Goal: Task Accomplishment & Management: Use online tool/utility

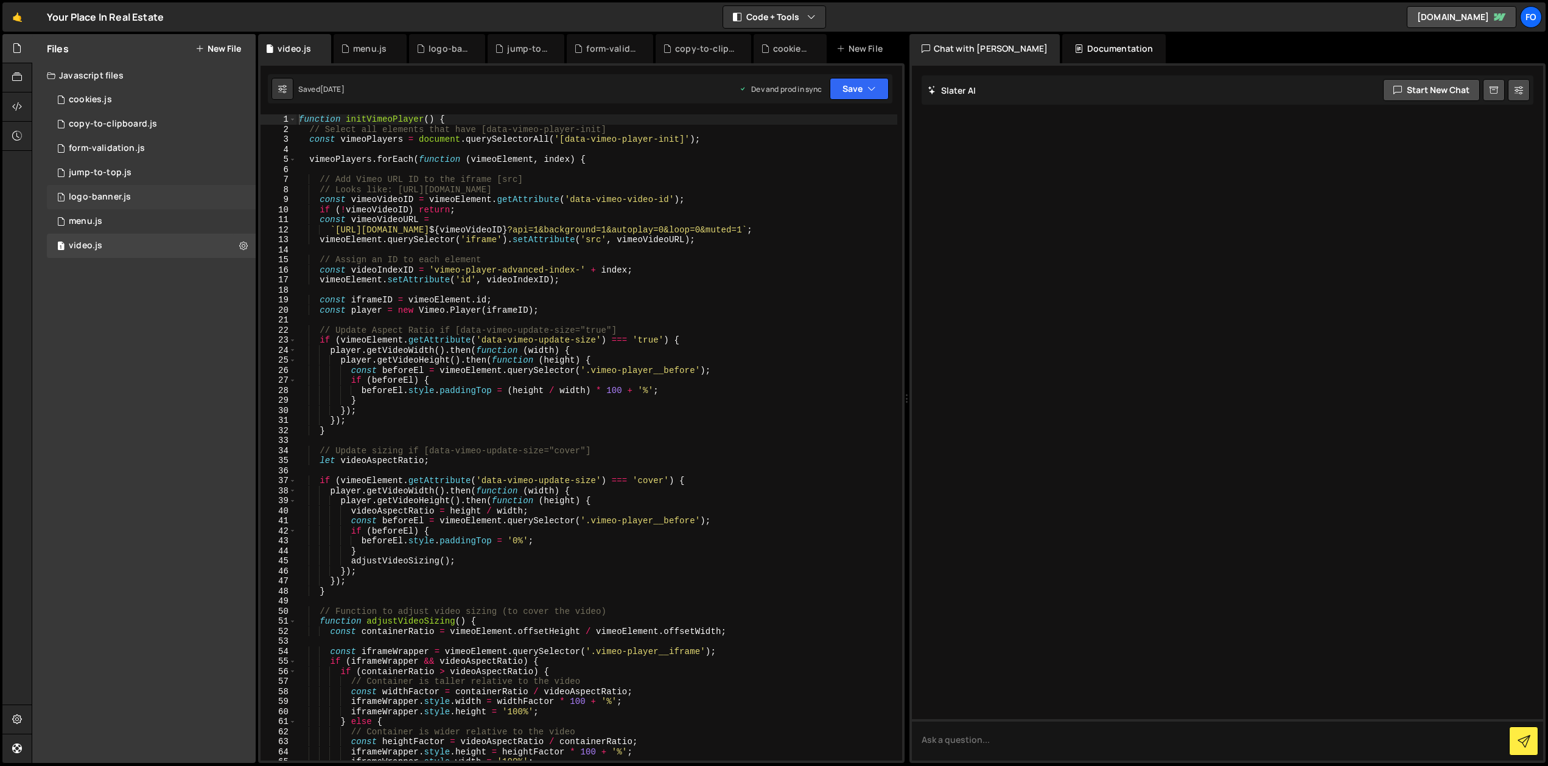
click at [105, 197] on div "logo-banner.js" at bounding box center [100, 197] width 62 height 11
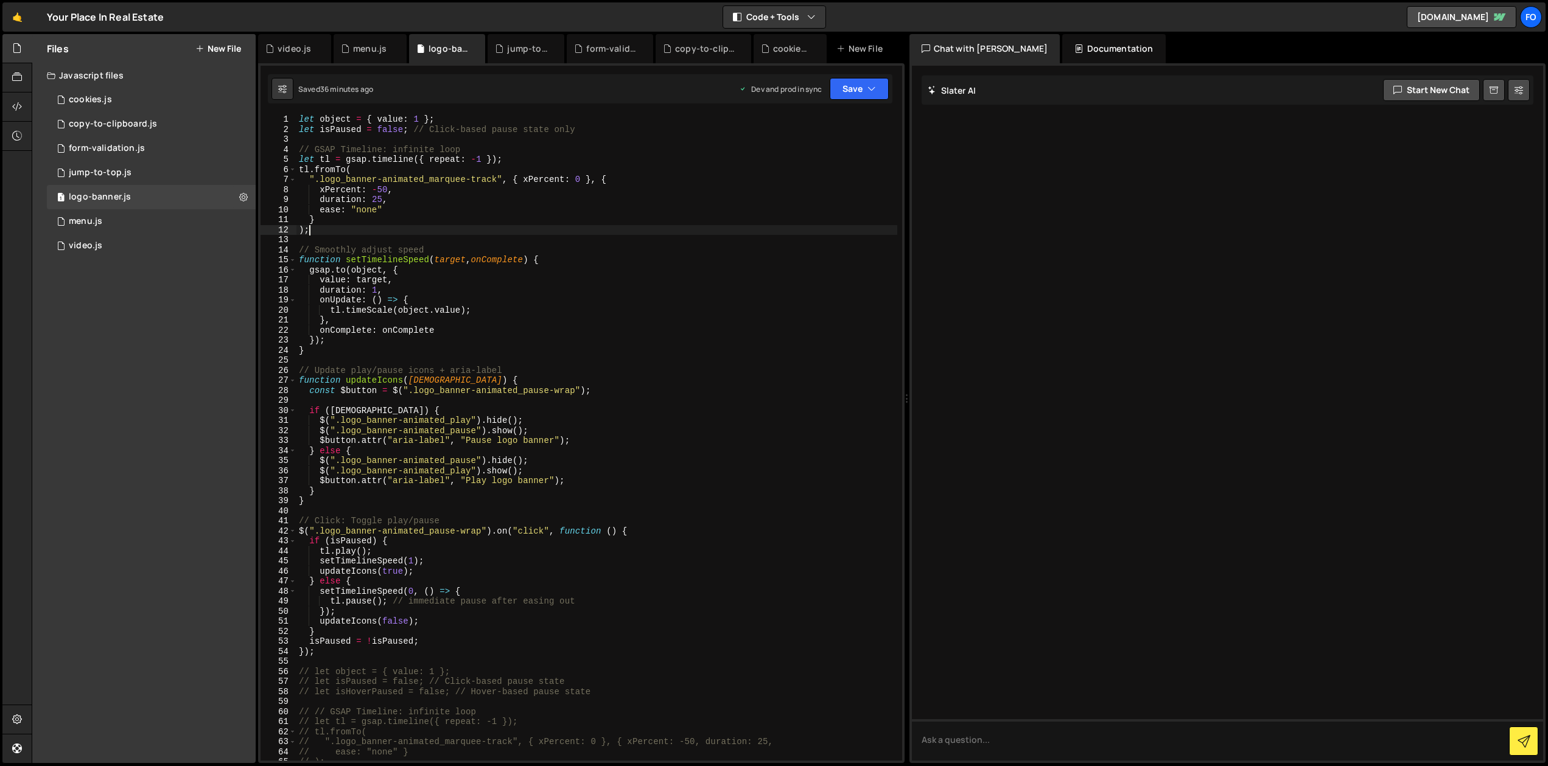
click at [539, 233] on div "let object = { value : 1 } ; let isPaused = false ; // Click-based pause state …" at bounding box center [596, 447] width 601 height 667
click at [598, 304] on div "let object = { value : 1 } ; let isPaused = false ; // Click-based pause state …" at bounding box center [596, 447] width 601 height 667
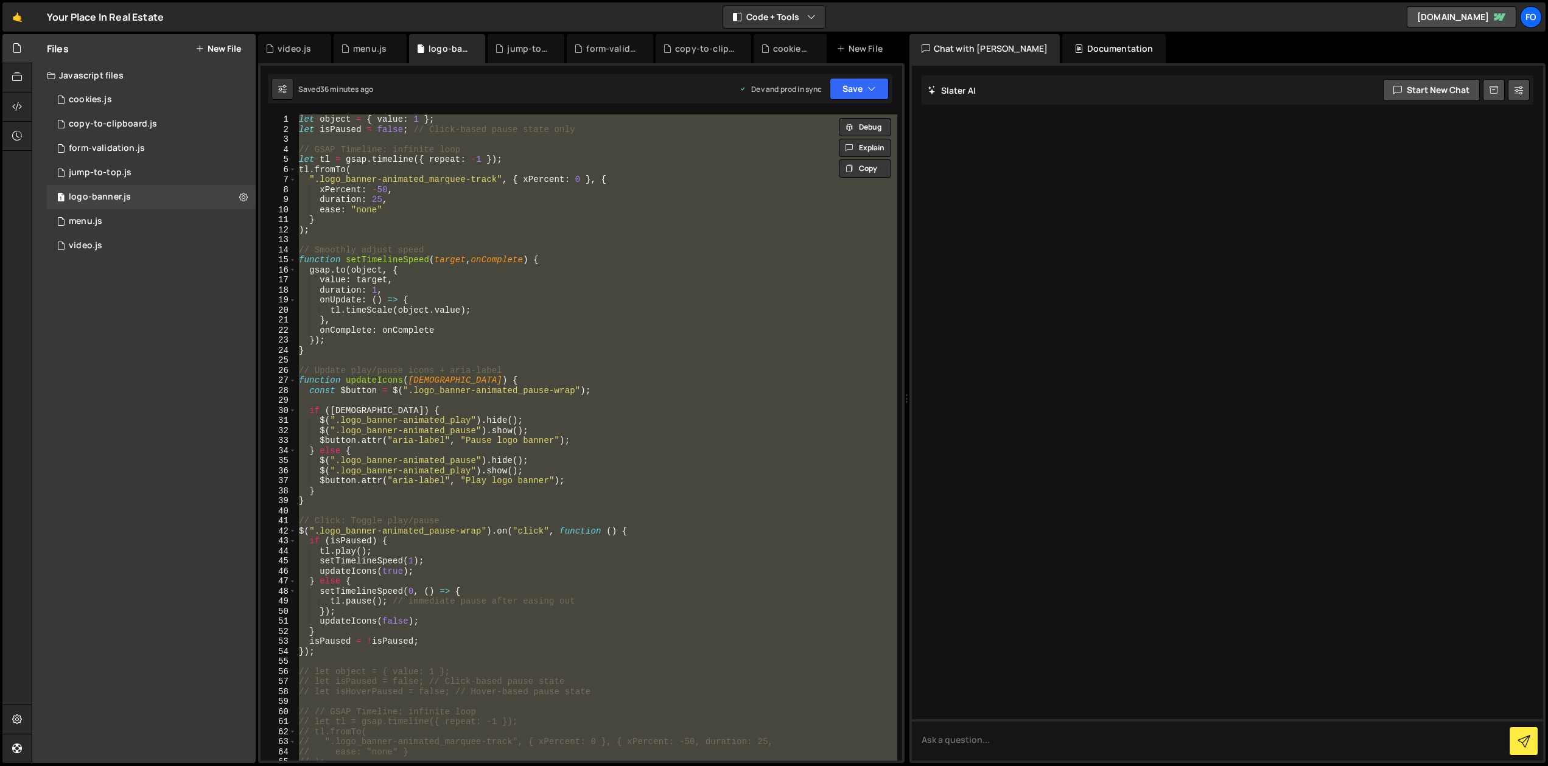
drag, startPoint x: 503, startPoint y: 643, endPoint x: 497, endPoint y: 643, distance: 6.1
click at [503, 643] on div "let object = { value : 1 } ; let isPaused = false ; // Click-based pause state …" at bounding box center [596, 437] width 601 height 647
type textarea "isPaused = !isPaused;"
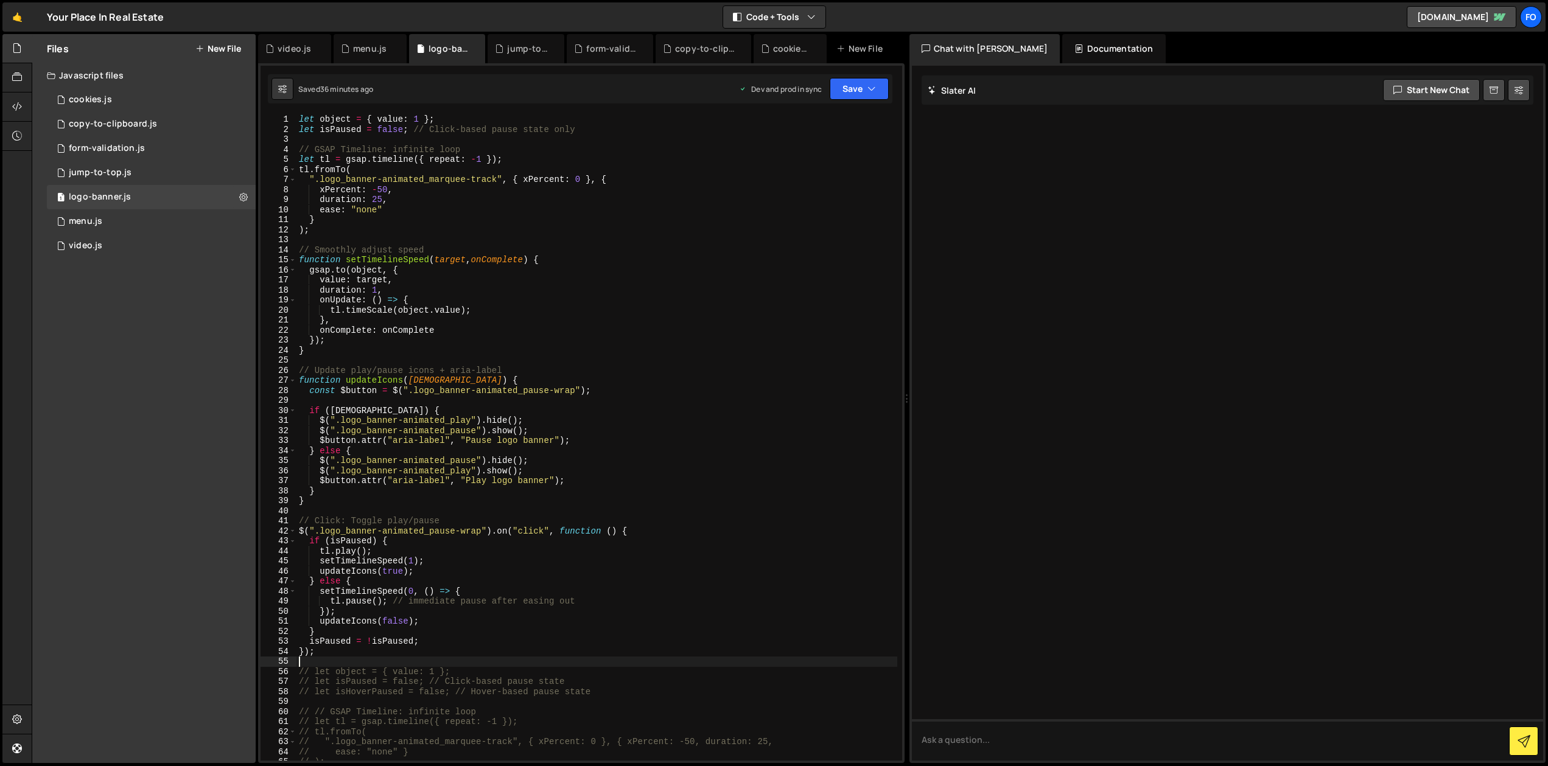
click at [337, 661] on div "let object = { value : 1 } ; let isPaused = false ; // Click-based pause state …" at bounding box center [596, 447] width 601 height 667
click at [336, 656] on div "let object = { value : 1 } ; let isPaused = false ; // Click-based pause state …" at bounding box center [596, 447] width 601 height 667
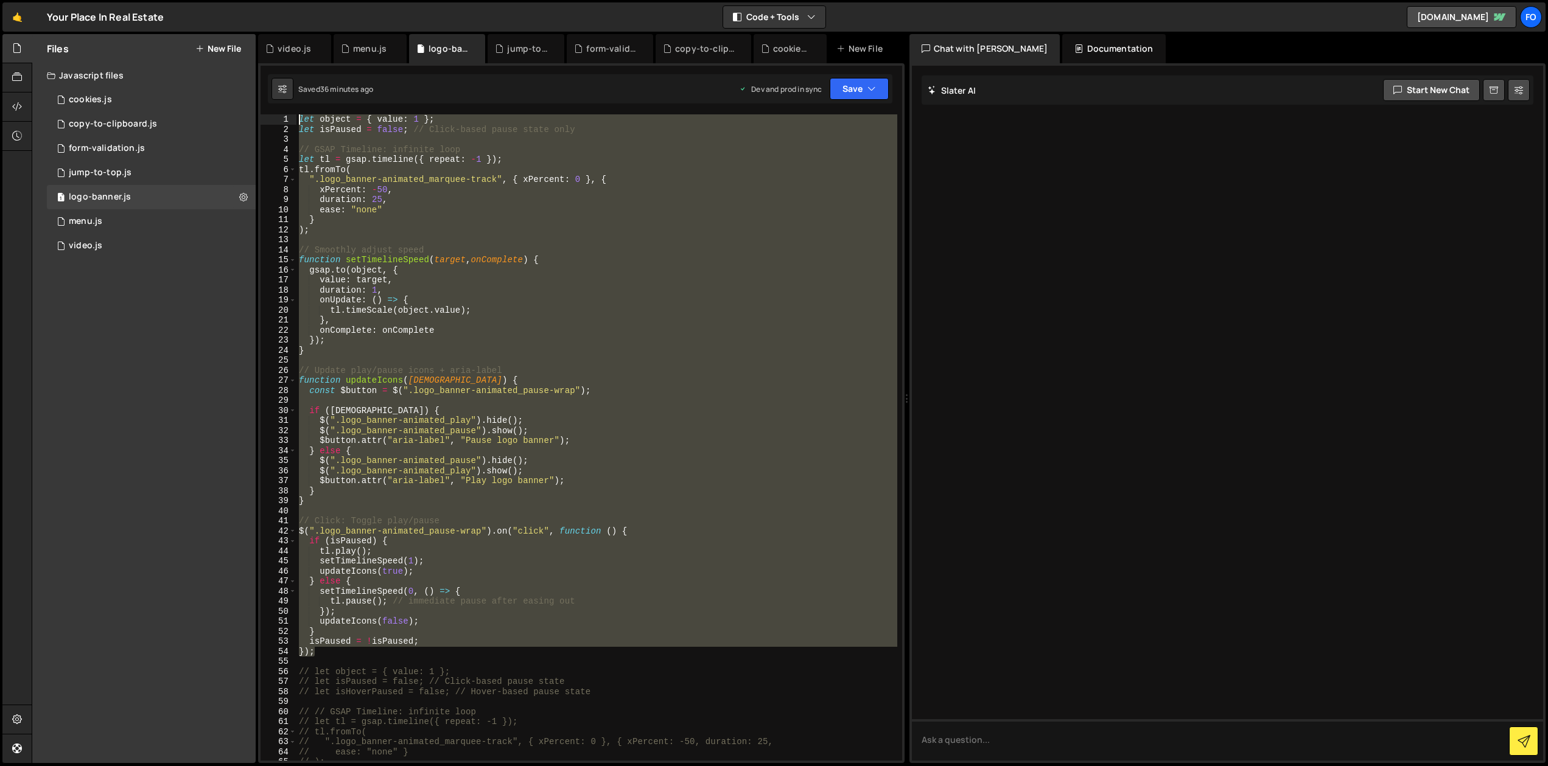
click at [296, 117] on div "let object = { value : 1 } ; let isPaused = false ; // Click-based pause state …" at bounding box center [596, 447] width 601 height 667
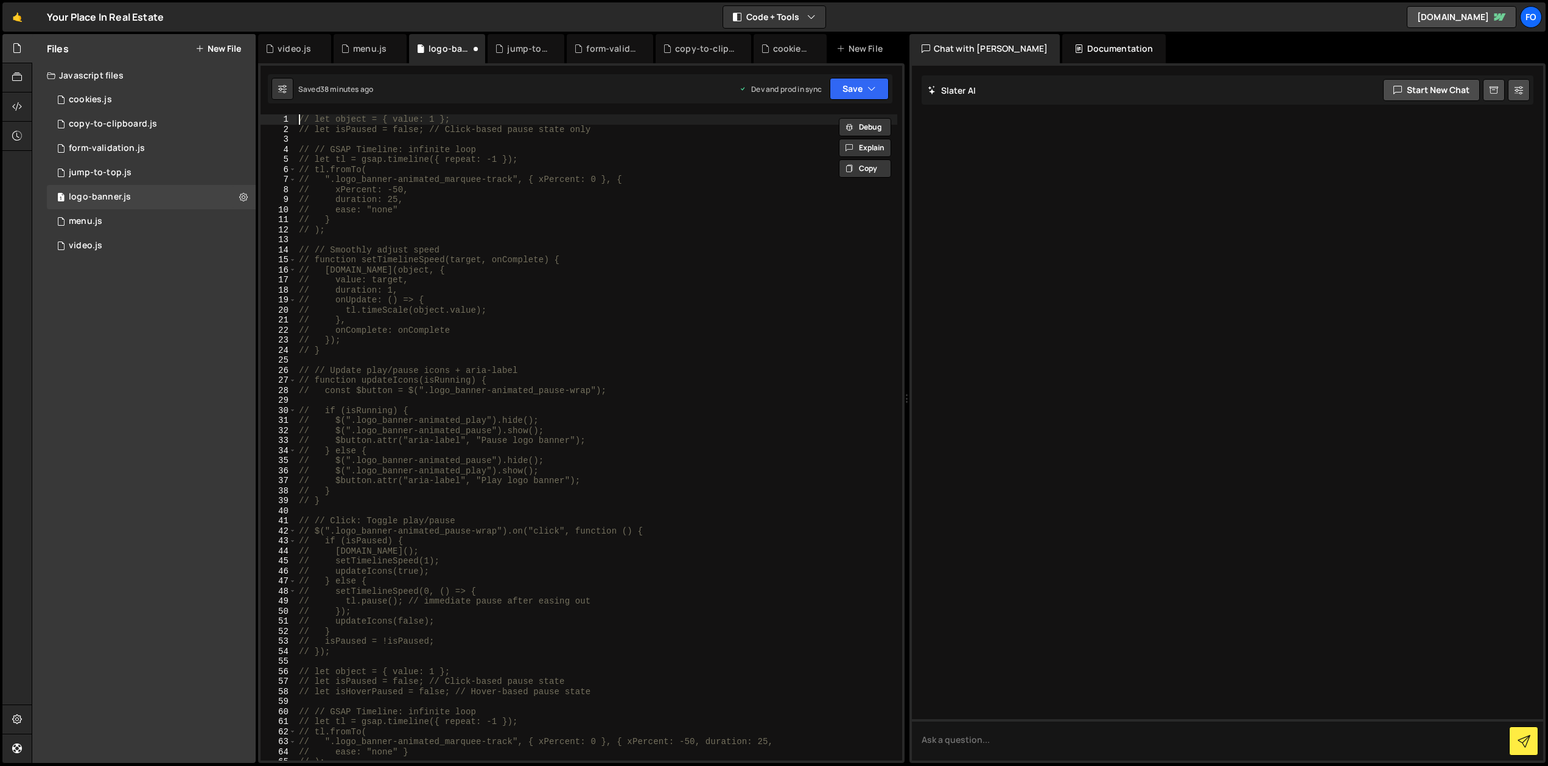
type textarea "// let object = { value: 1 };"
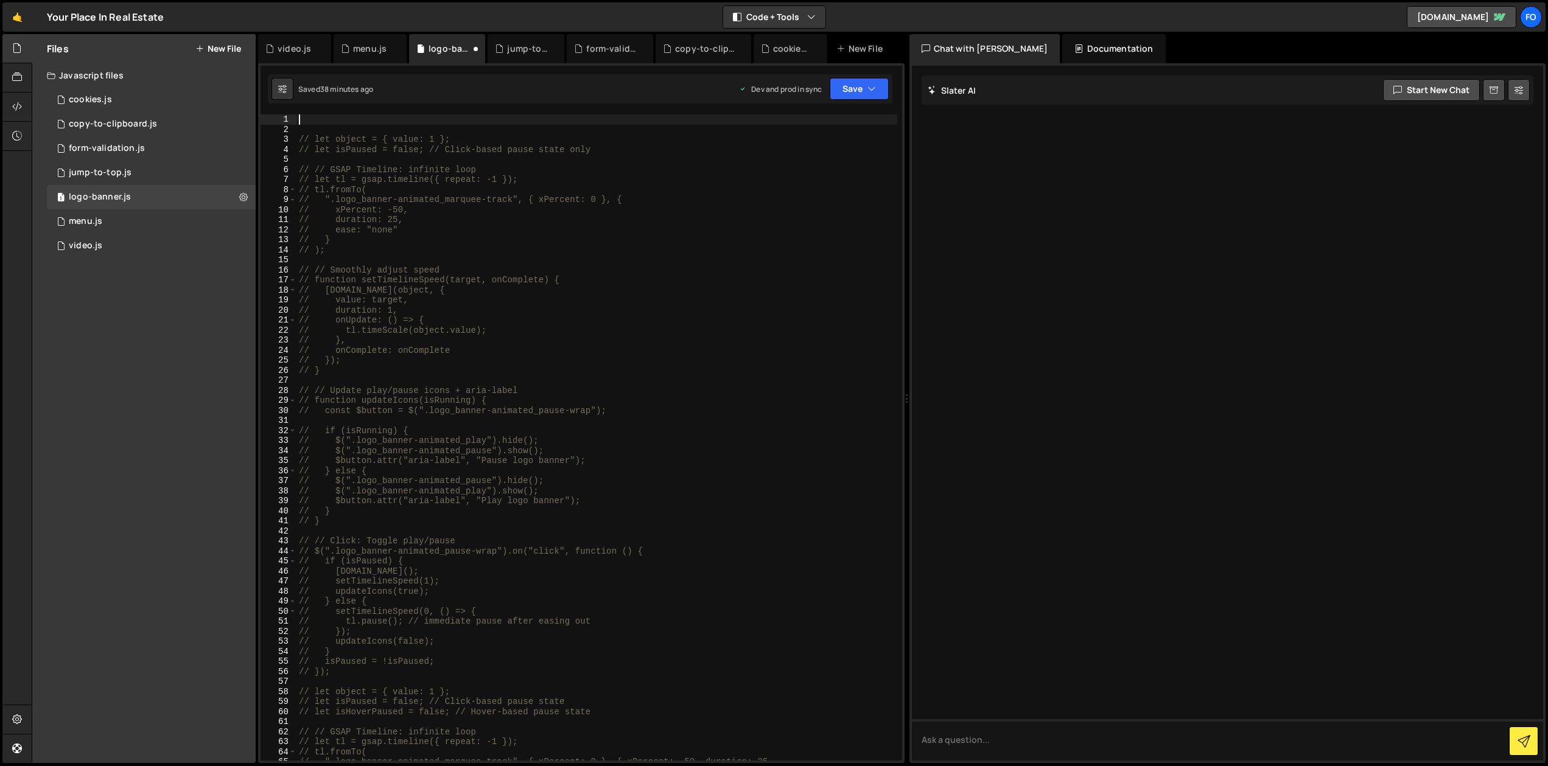
paste textarea "});"
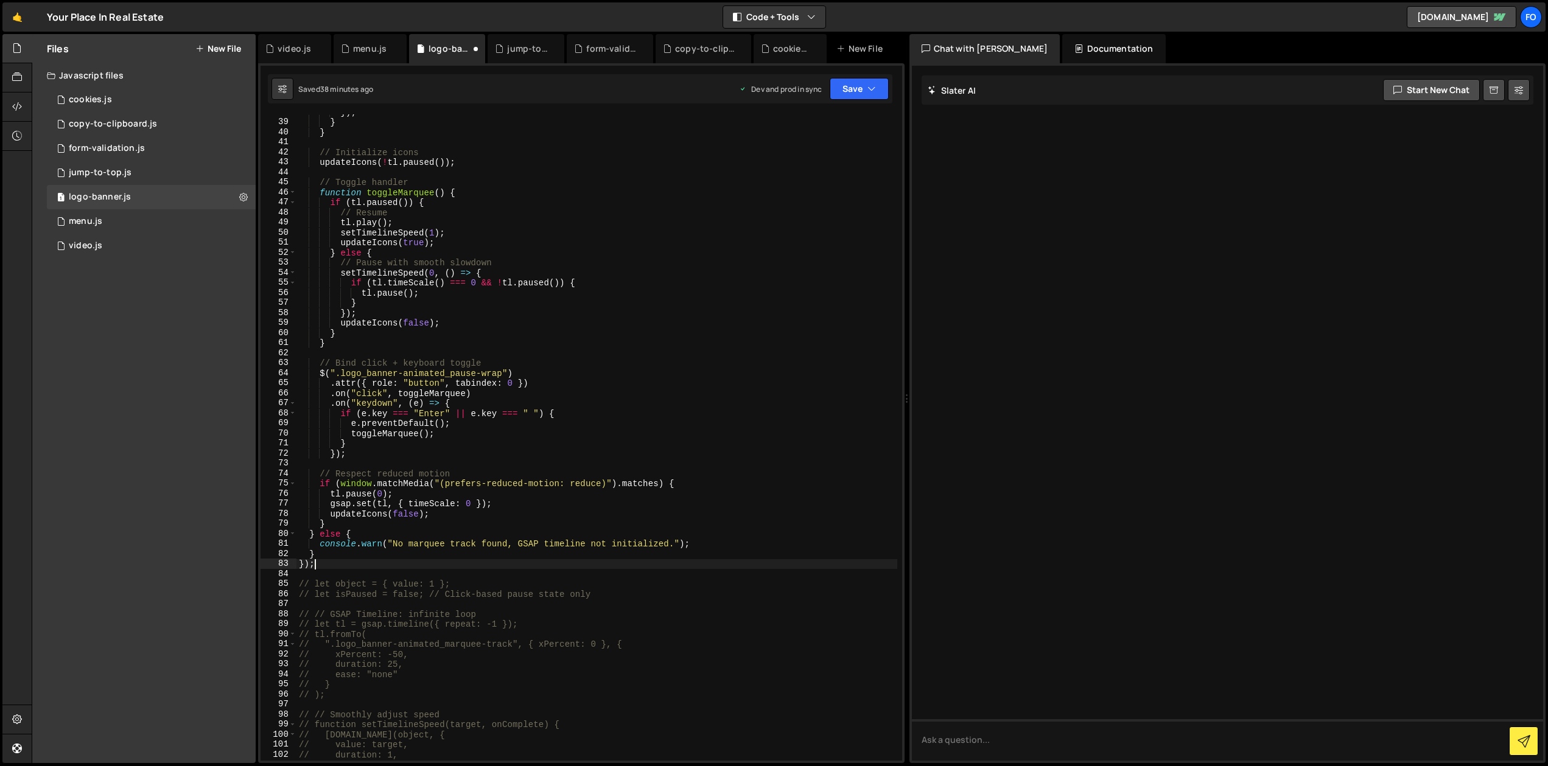
scroll to position [367, 0]
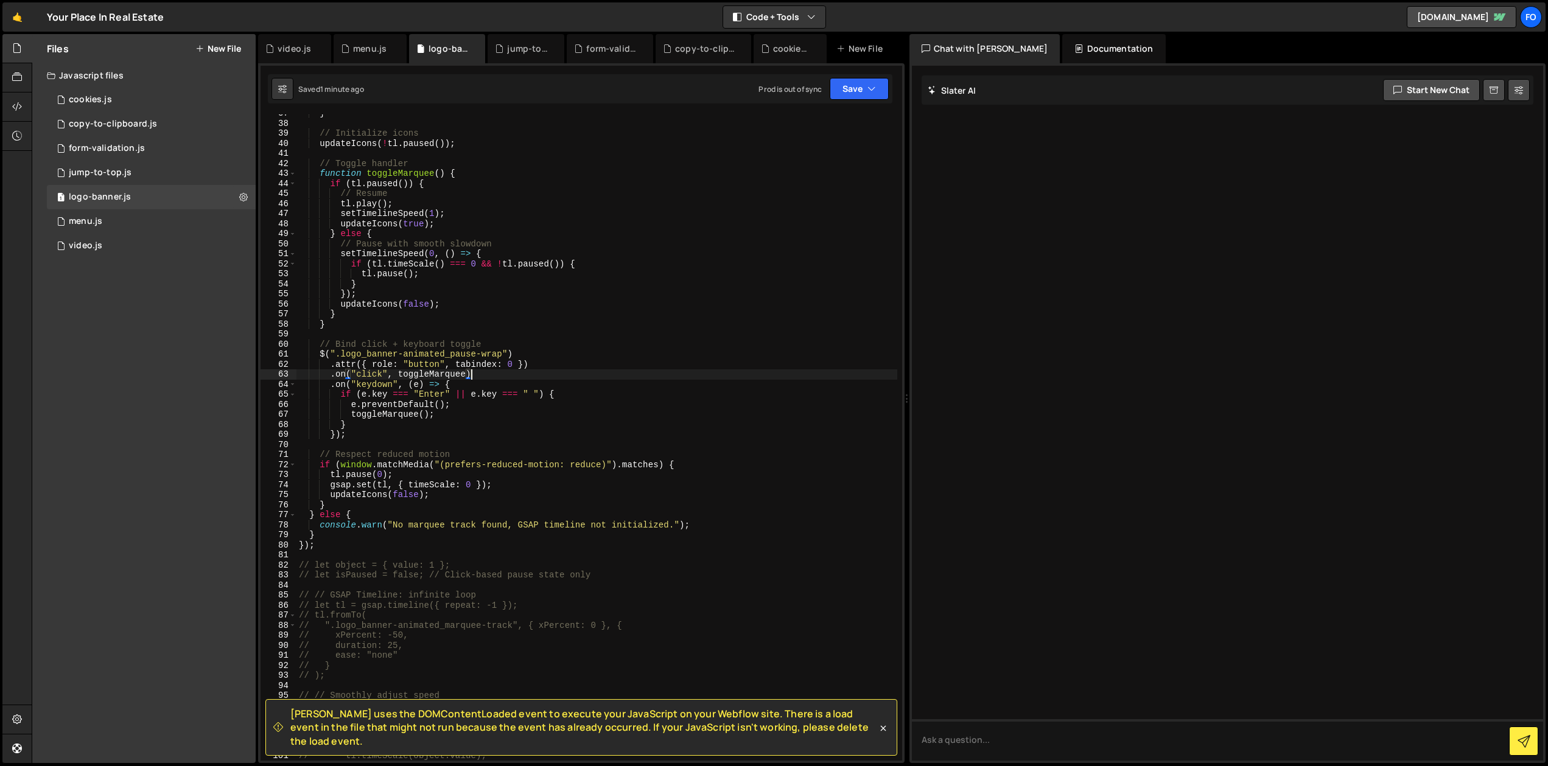
click at [672, 379] on div "} // Initialize icons updateIcons ( ! tl . paused ( )) ; // Toggle handler func…" at bounding box center [596, 441] width 601 height 667
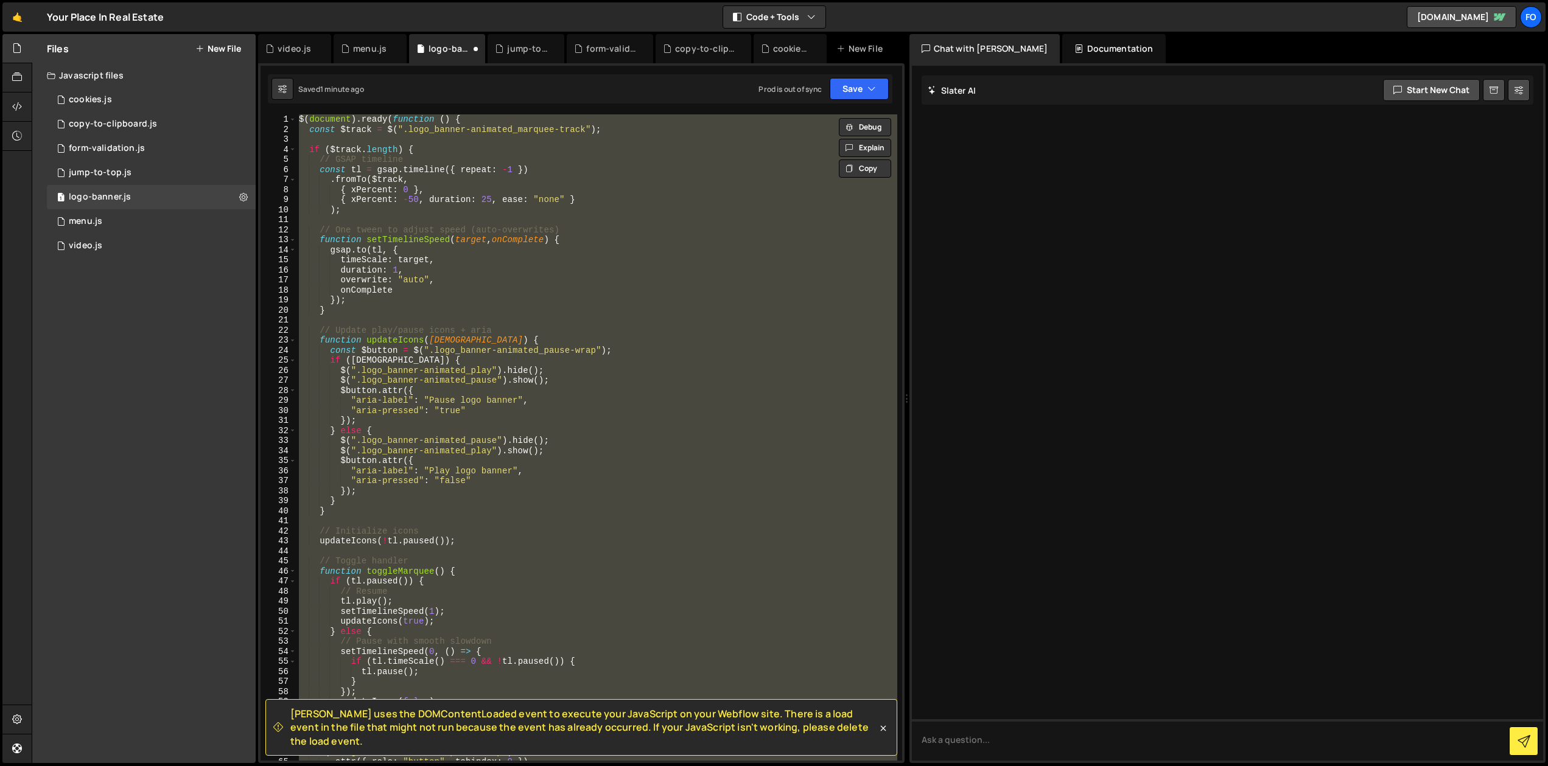
scroll to position [0, 0]
type textarea "});"
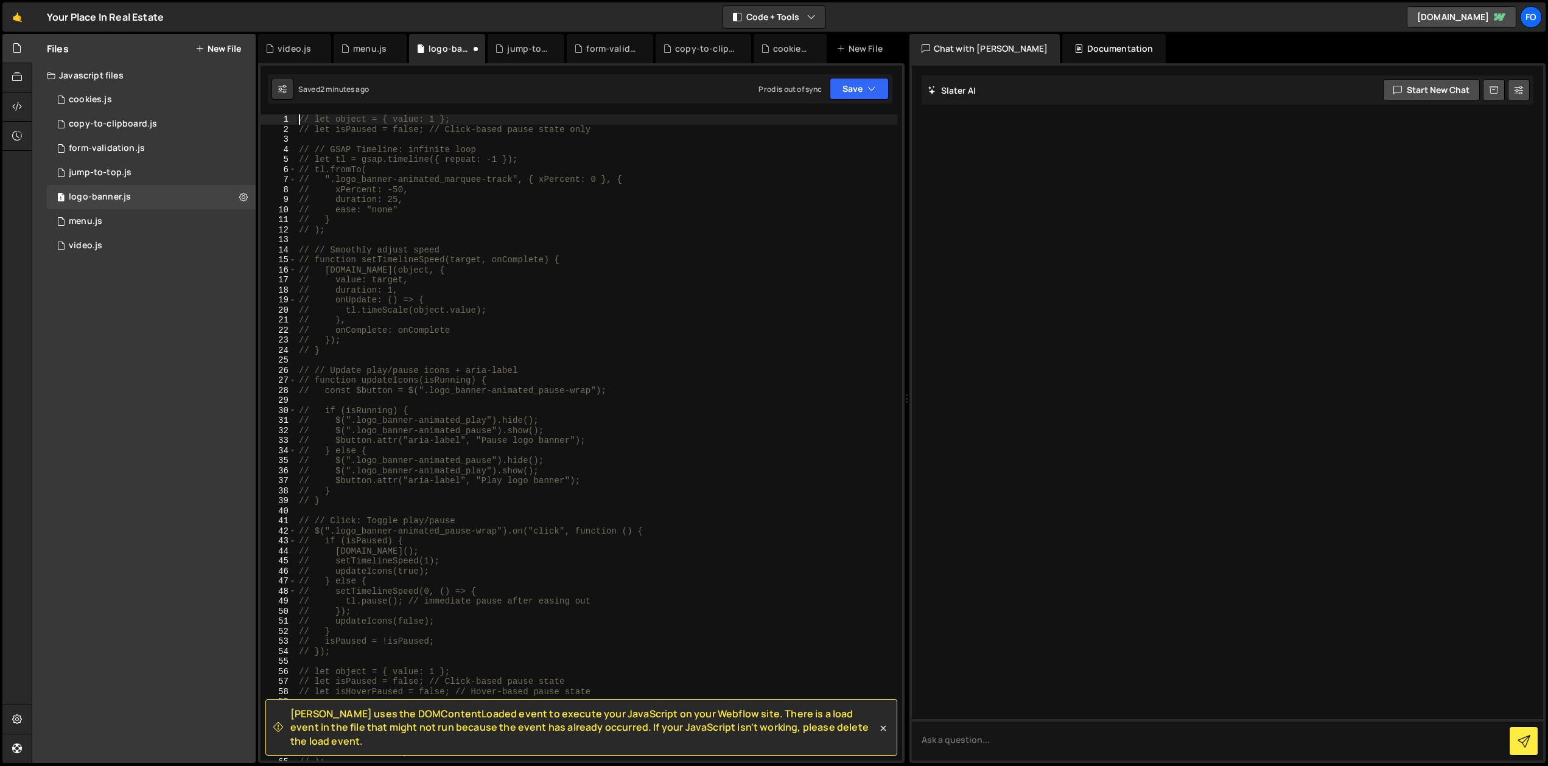
type textarea "let object = { value: 1 };"
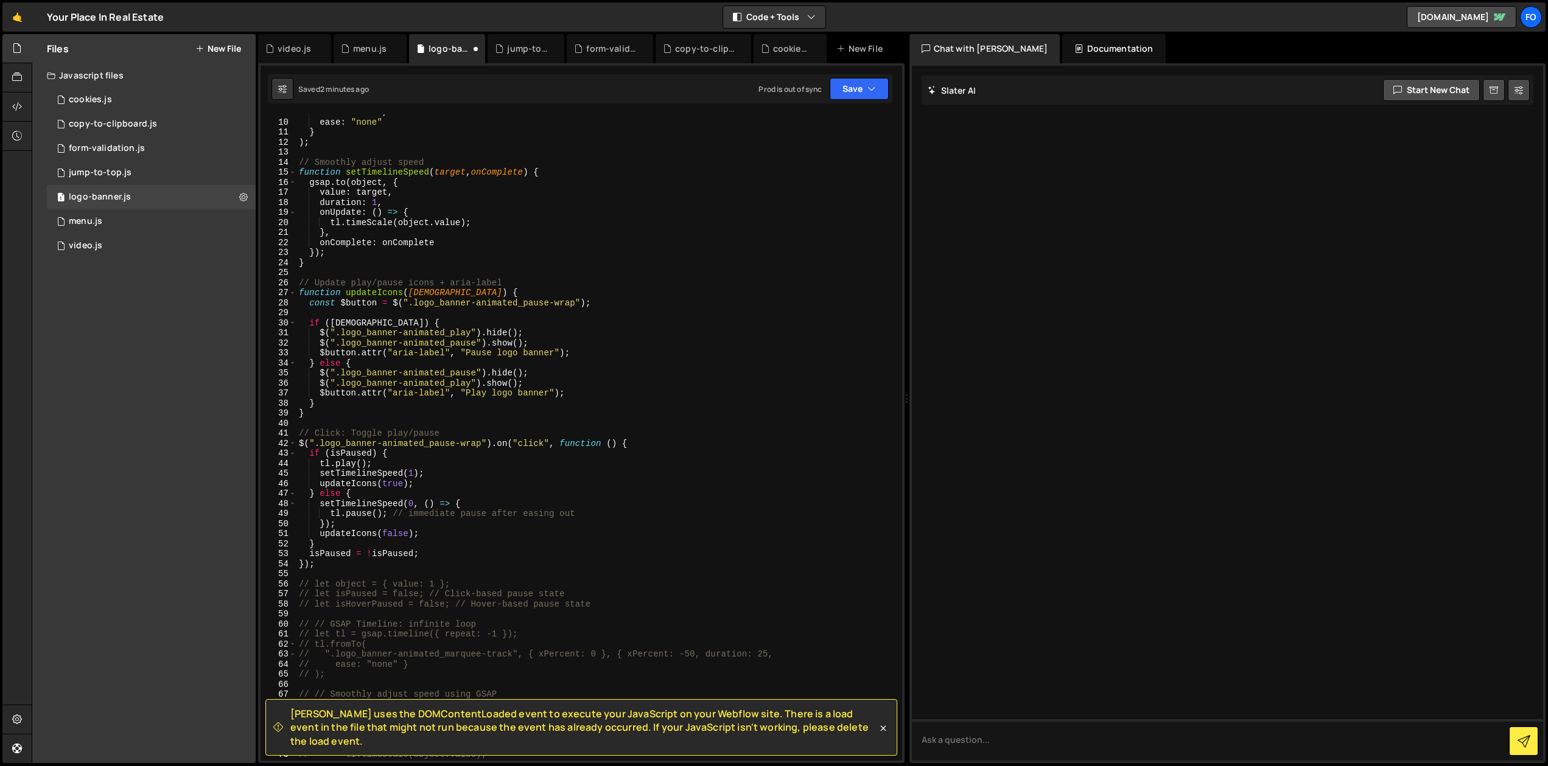
scroll to position [173, 0]
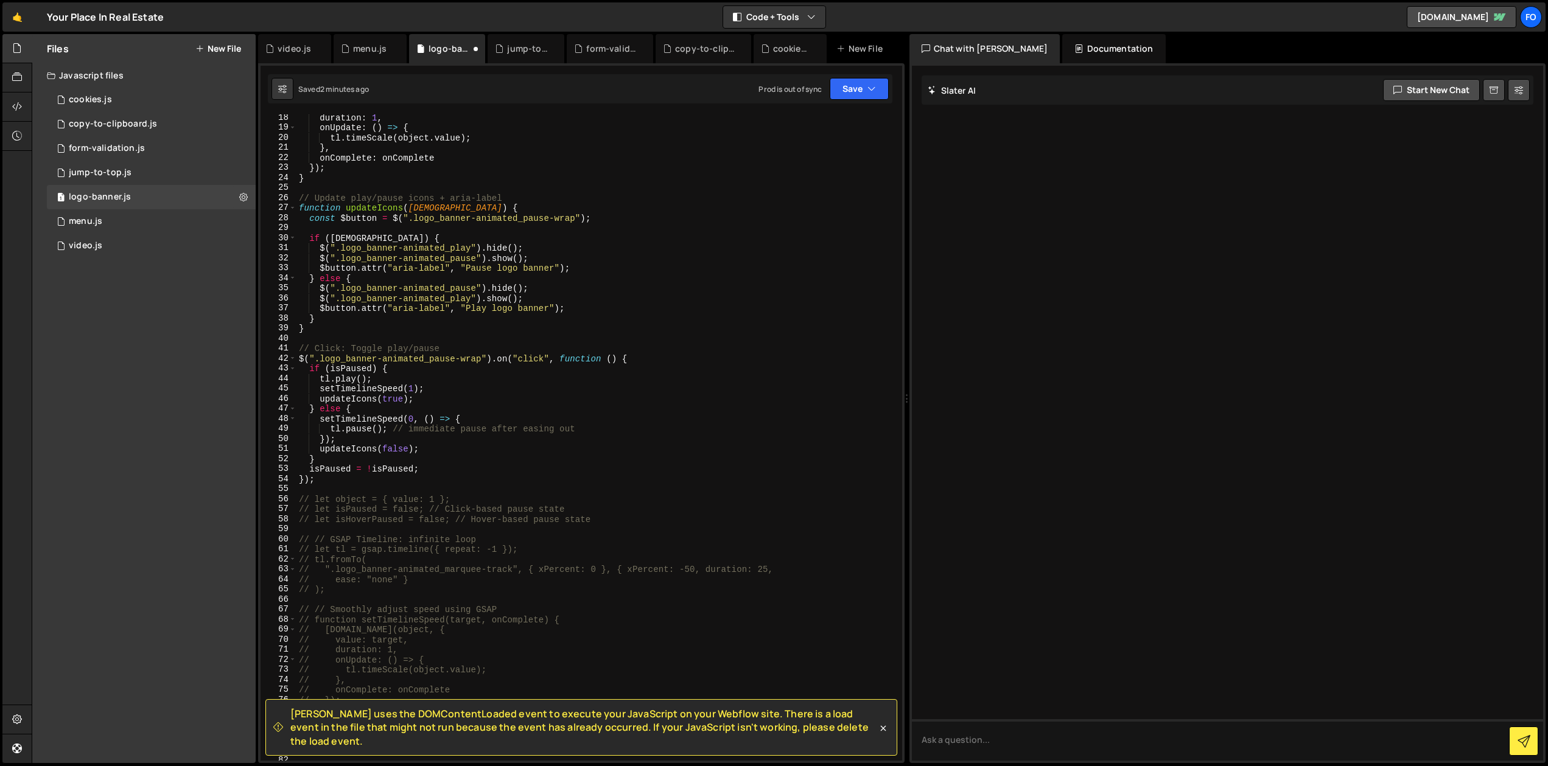
click at [344, 485] on div "duration : 1 , onUpdate : ( ) => { tl . timeScale ( object . value ) ; } , onCo…" at bounding box center [596, 446] width 601 height 667
type textarea "// OLD"
click at [332, 468] on div "duration : 1 , onUpdate : ( ) => { tl . timeScale ( object . value ) ; } , onCo…" at bounding box center [596, 446] width 601 height 667
click at [324, 484] on div "duration : 1 , onUpdate : ( ) => { tl . timeScale ( object . value ) ; } , onCo…" at bounding box center [596, 446] width 601 height 667
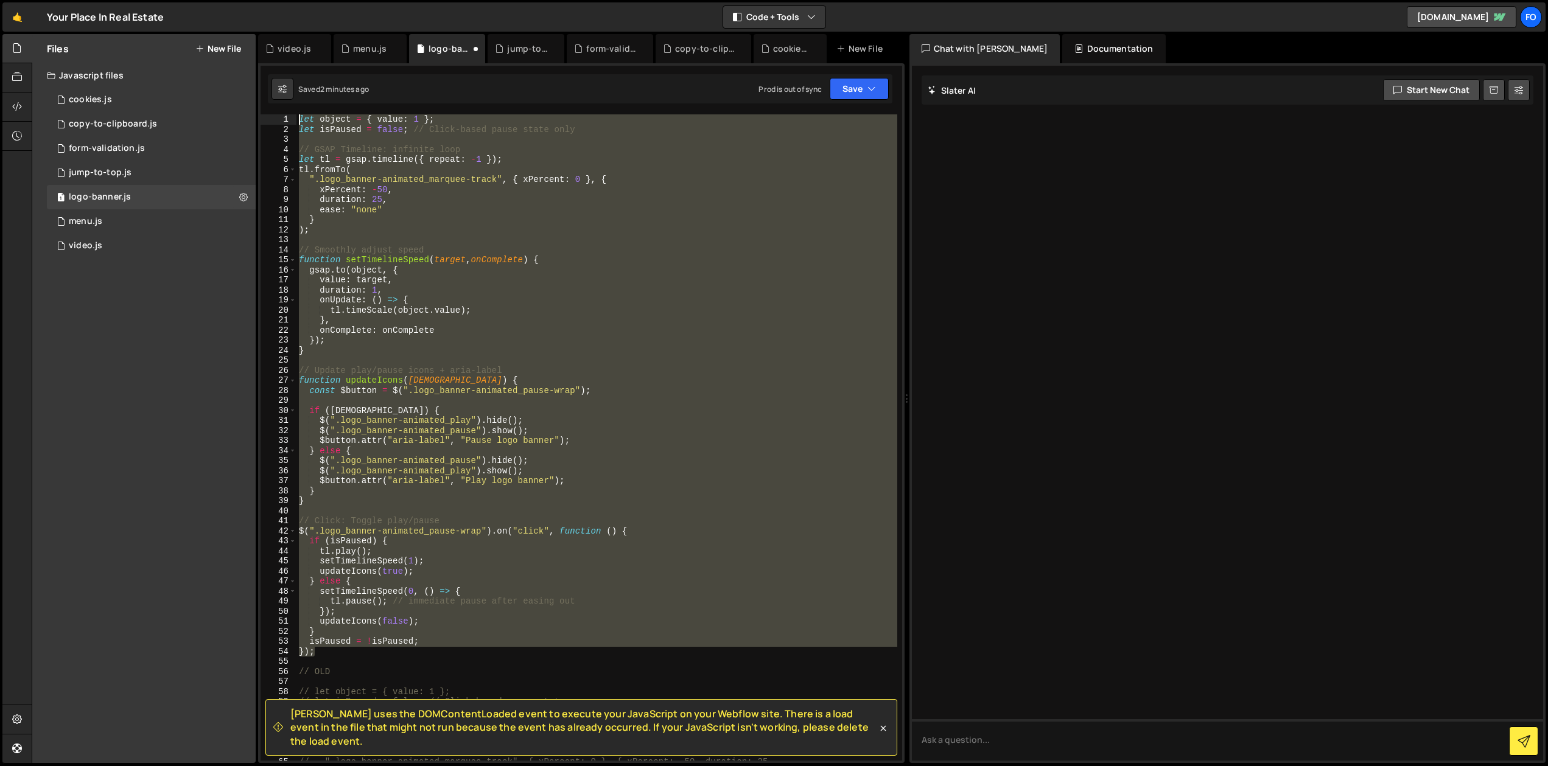
click at [301, 121] on div "let object = { value : 1 } ; let isPaused = false ; // Click-based pause state …" at bounding box center [596, 447] width 601 height 667
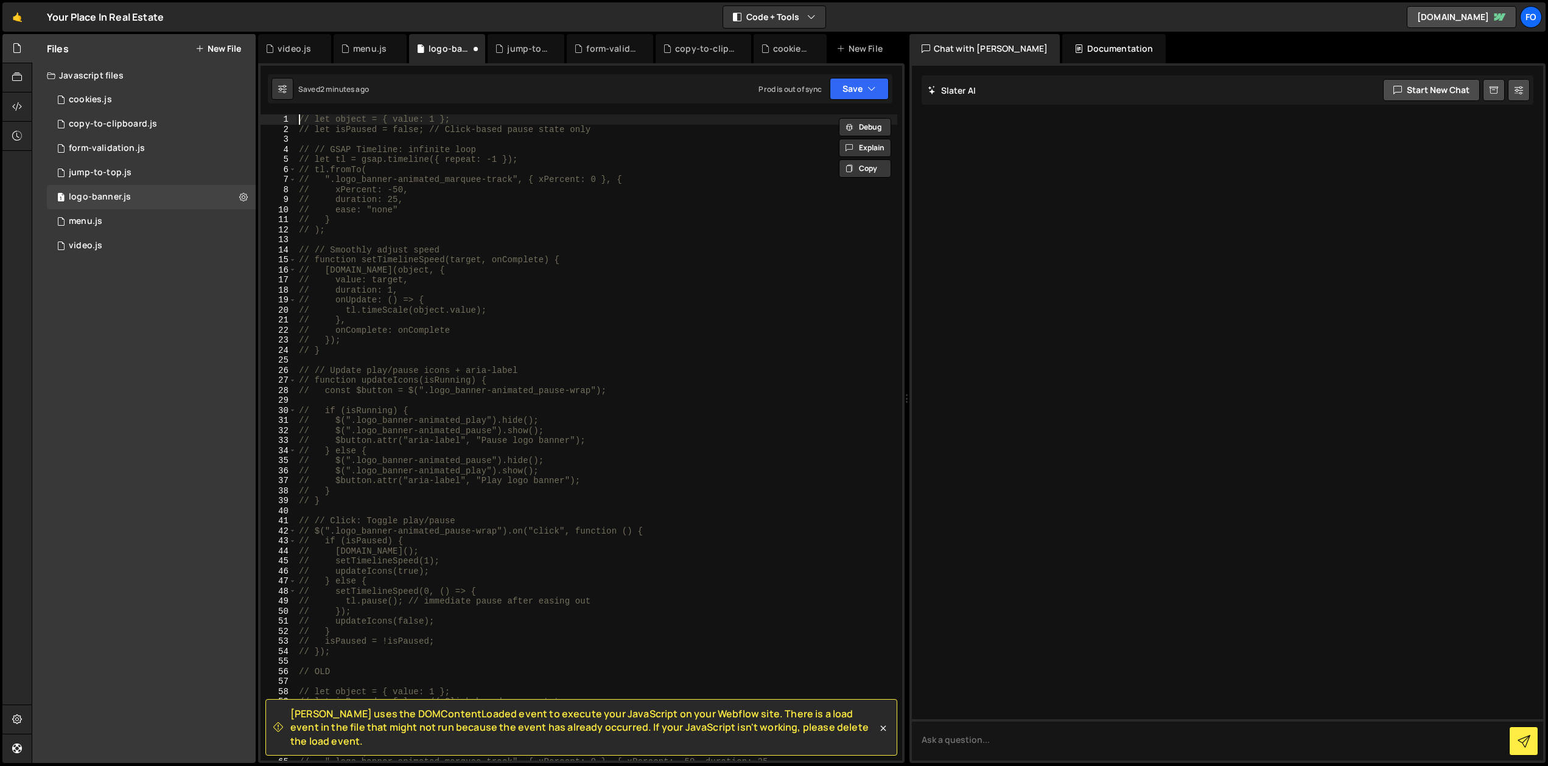
type textarea "// let object = { value: 1 };"
paste textarea
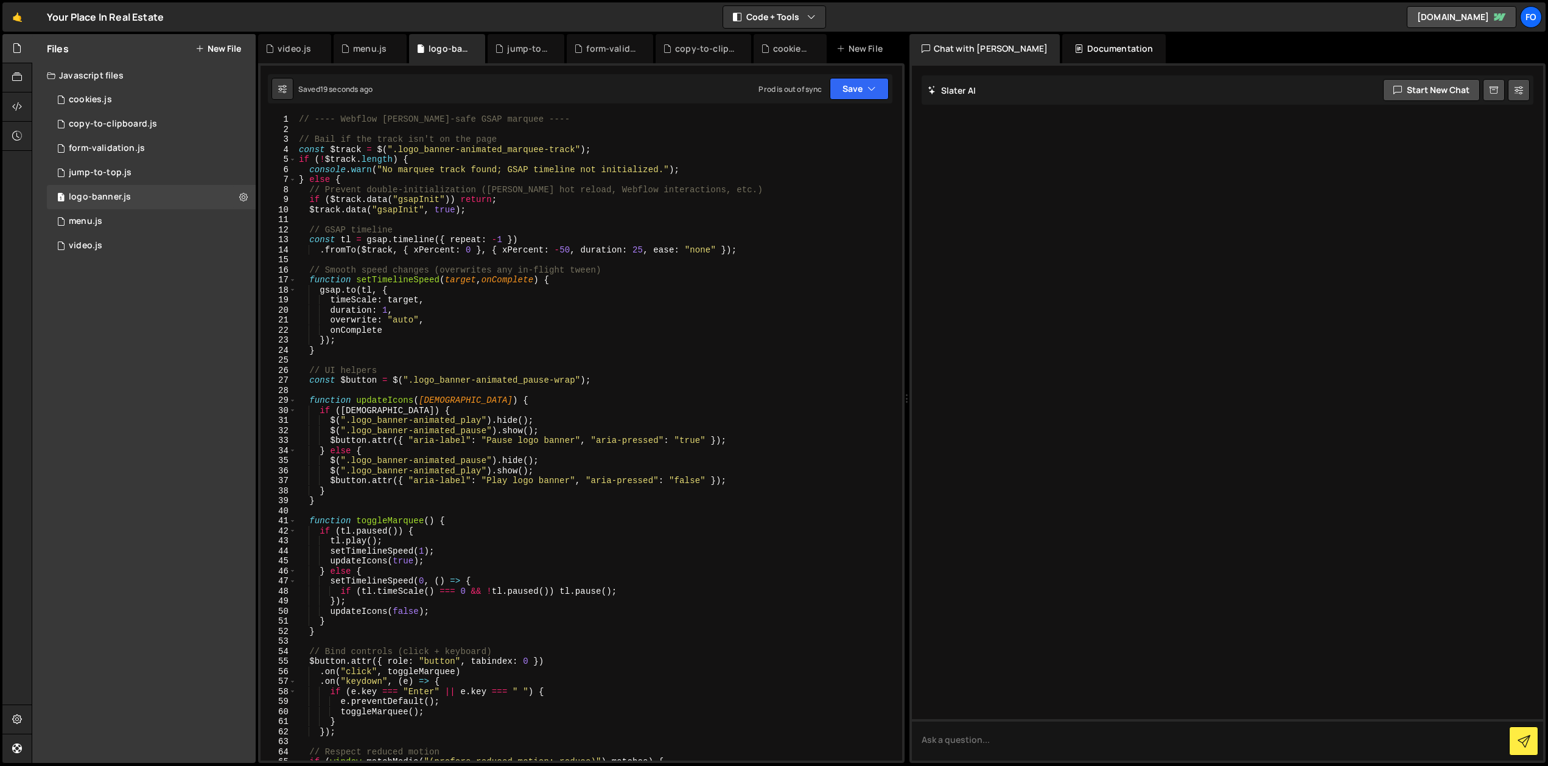
click at [561, 122] on div "// ---- Webflow [PERSON_NAME]-safe GSAP marquee ---- // Bail if the track isn't…" at bounding box center [596, 447] width 601 height 667
type textarea "// ---- Webflow [PERSON_NAME]-safe GSAP marquee ----"
type textarea "// Bail if the track isn't on the page"
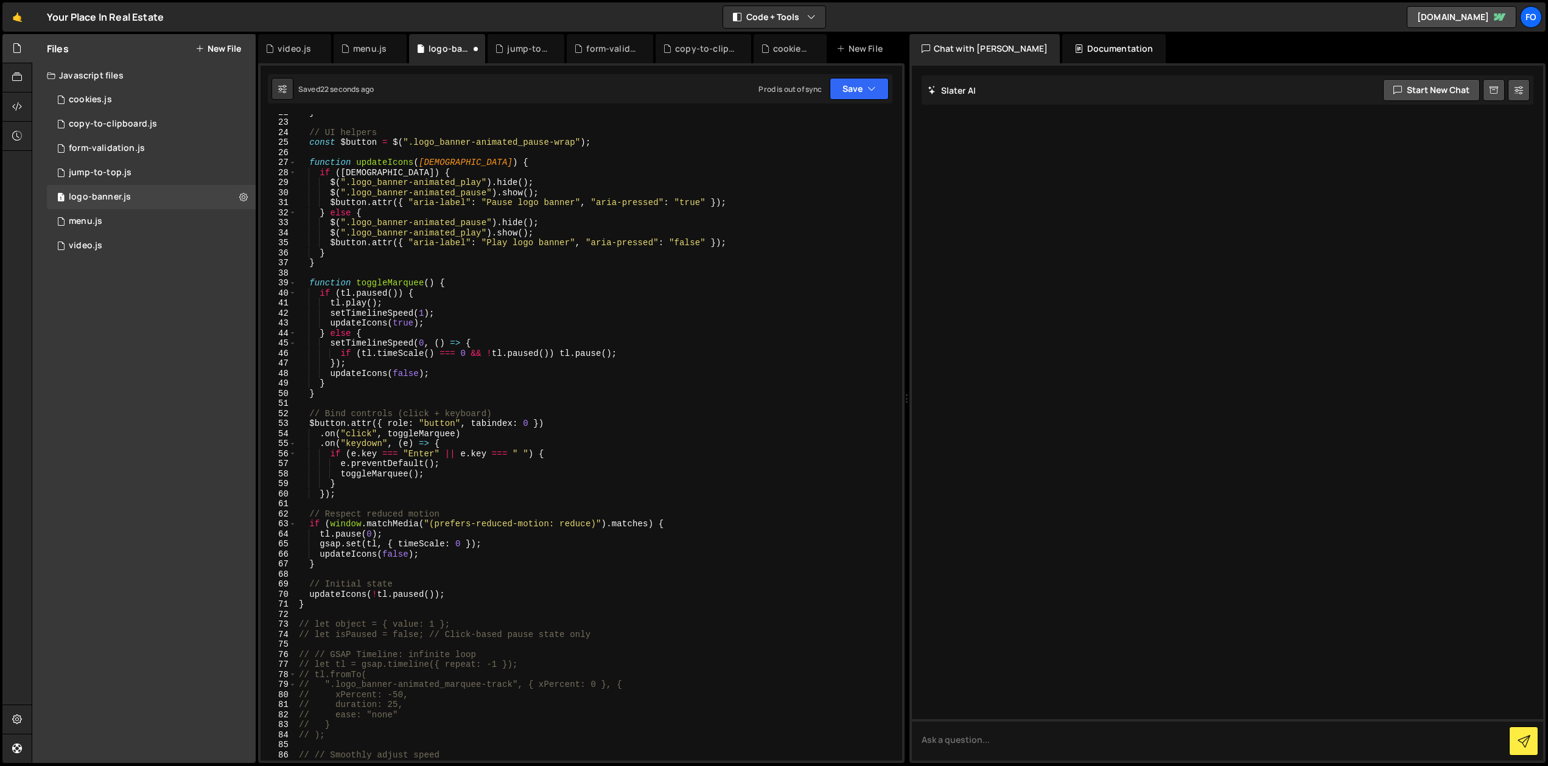
scroll to position [278, 0]
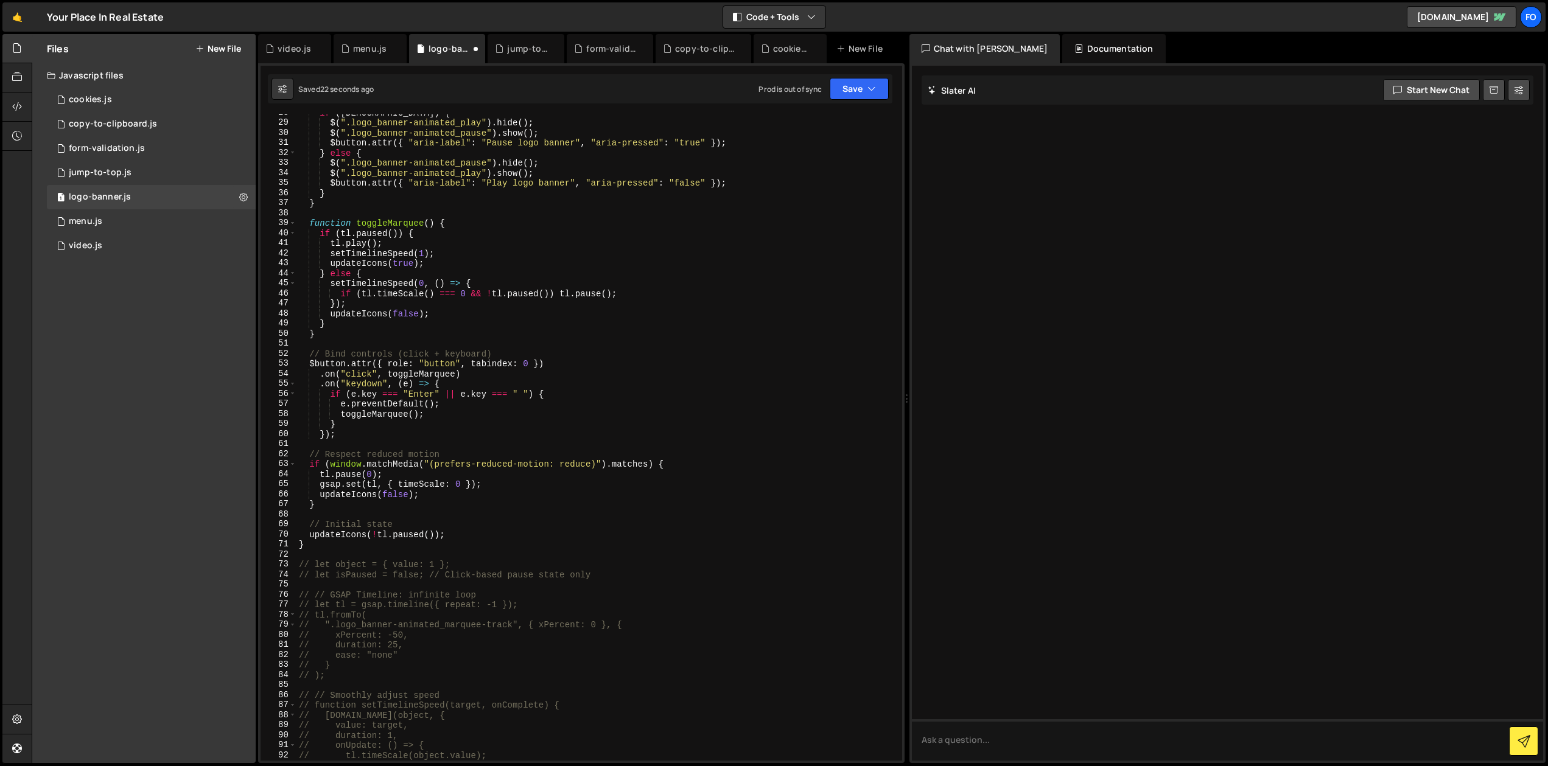
click at [336, 553] on div "if ( isRunning ) { $ ( ".logo_banner-animated_play" ) . hide ( ) ; $ ( ".logo_b…" at bounding box center [596, 441] width 601 height 667
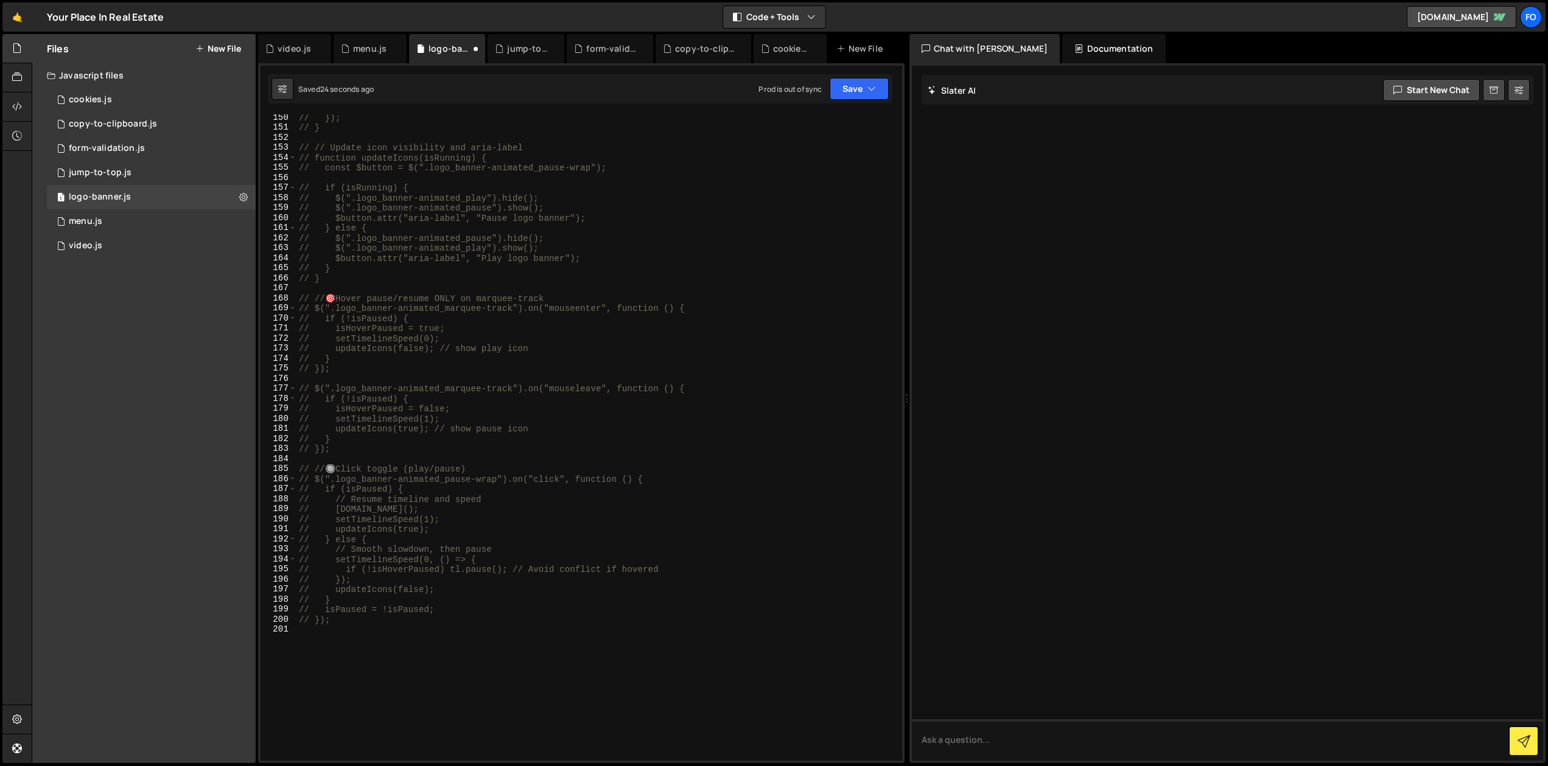
click at [427, 666] on div "// }); // } // // Update icon visibility and aria-label // function updateIcons…" at bounding box center [596, 446] width 601 height 667
type textarea "// });"
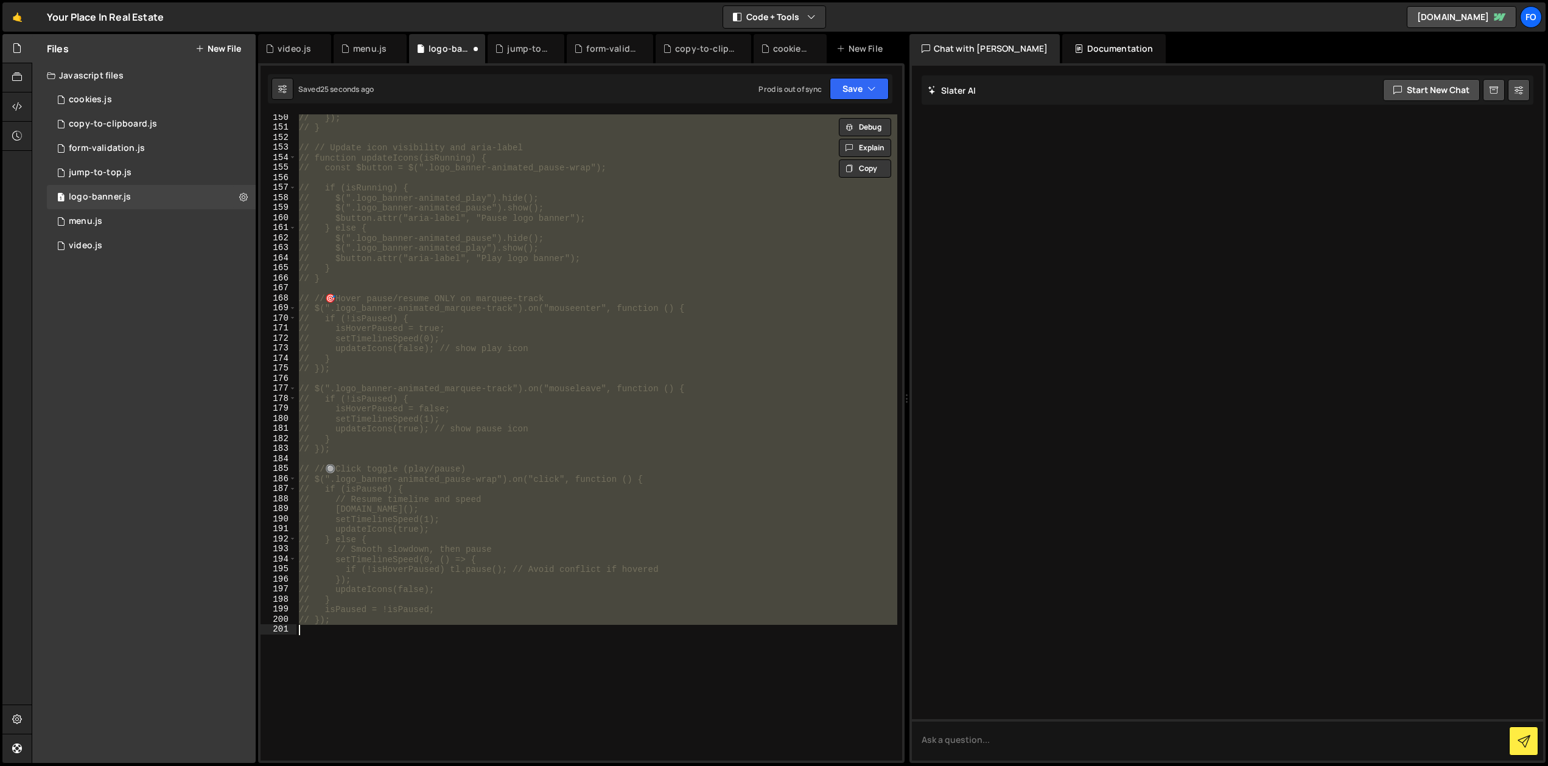
scroll to position [395, 0]
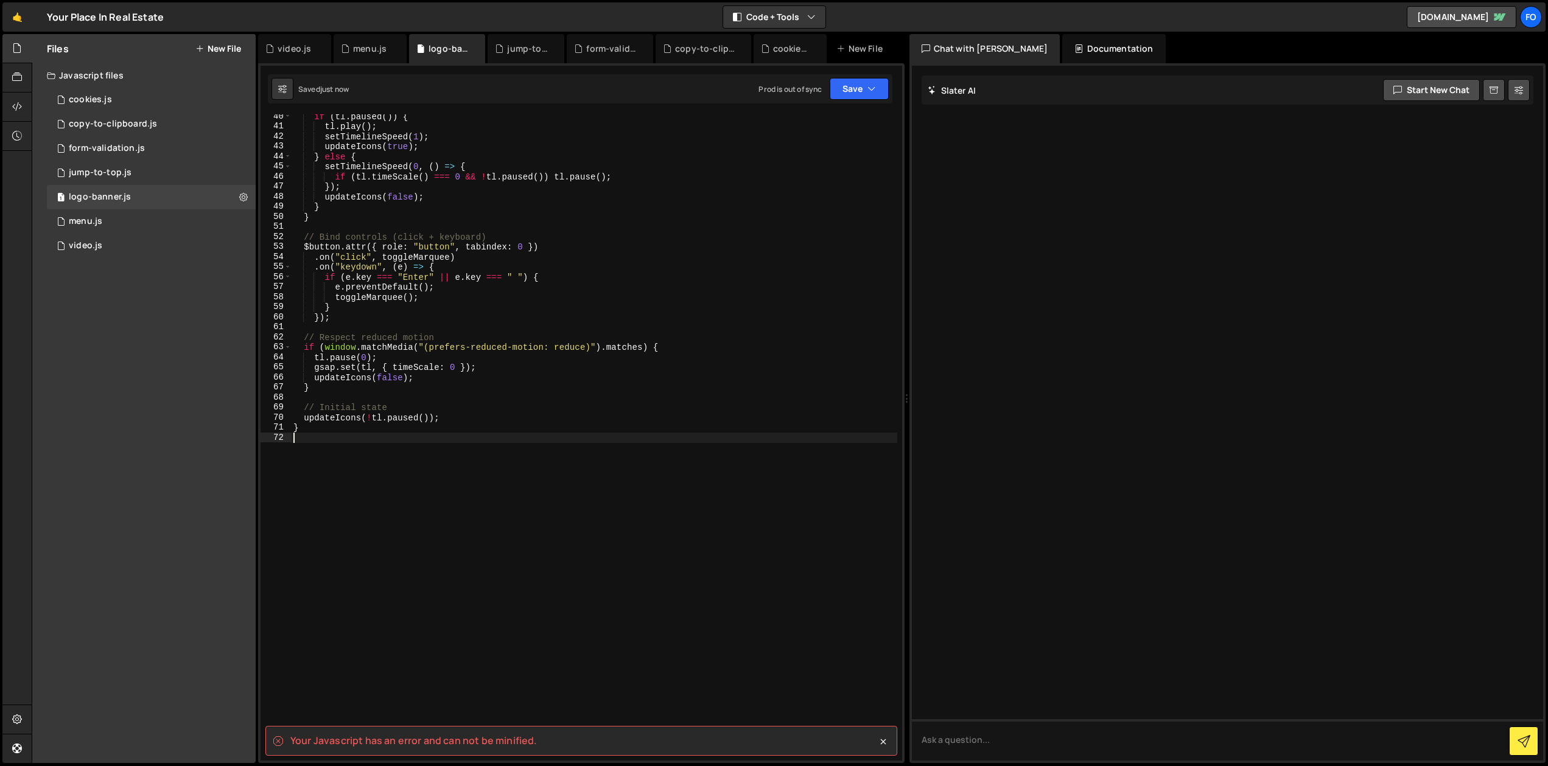
click at [666, 615] on div "if ( tl . paused ( )) { tl . play ( ) ; setTimelineSpeed ( 1 ) ; updateIcons ( …" at bounding box center [594, 442] width 606 height 662
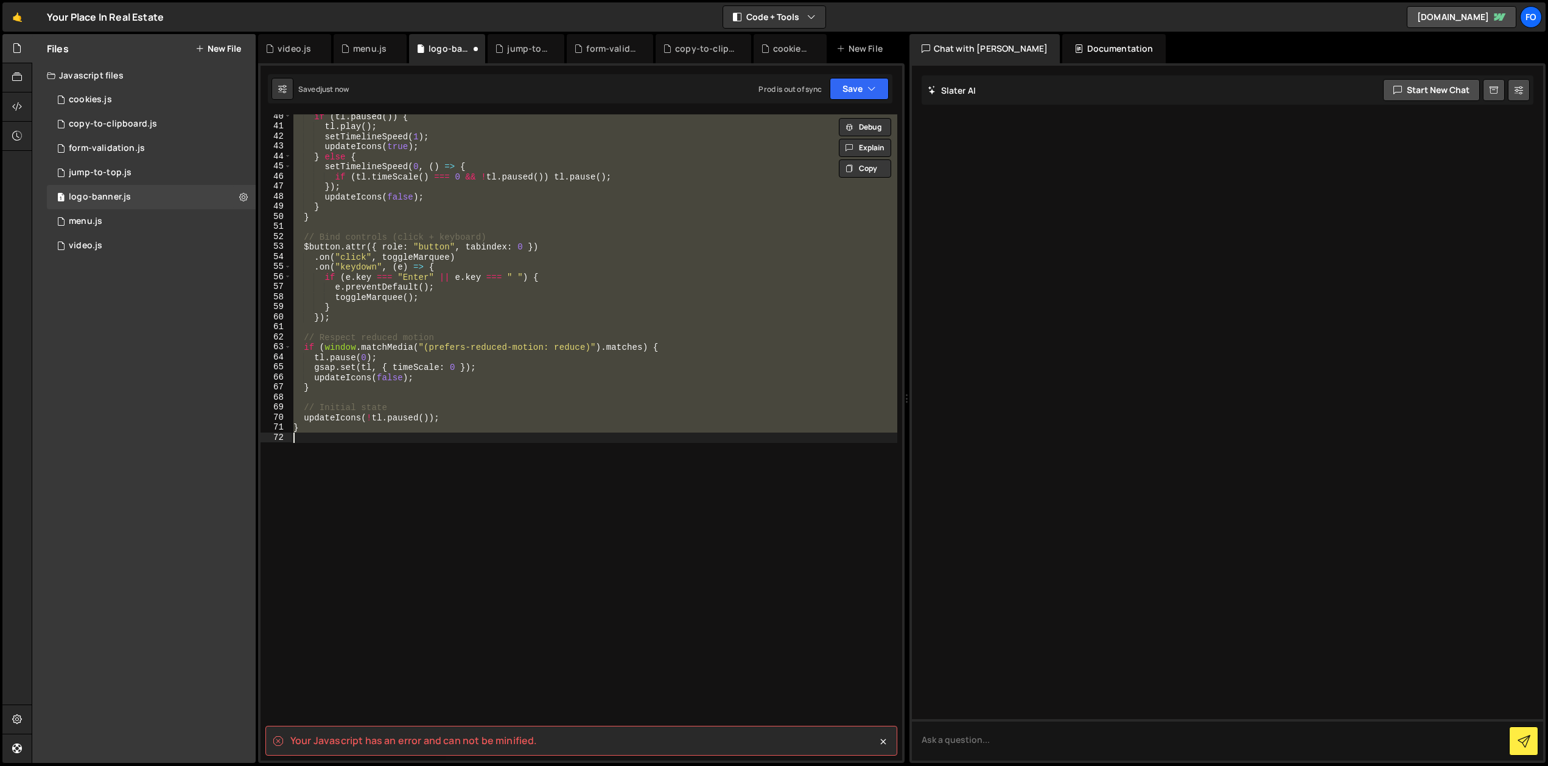
click at [679, 322] on div "if ( tl . paused ( )) { tl . play ( ) ; setTimelineSpeed ( 1 ) ; updateIcons ( …" at bounding box center [594, 437] width 606 height 647
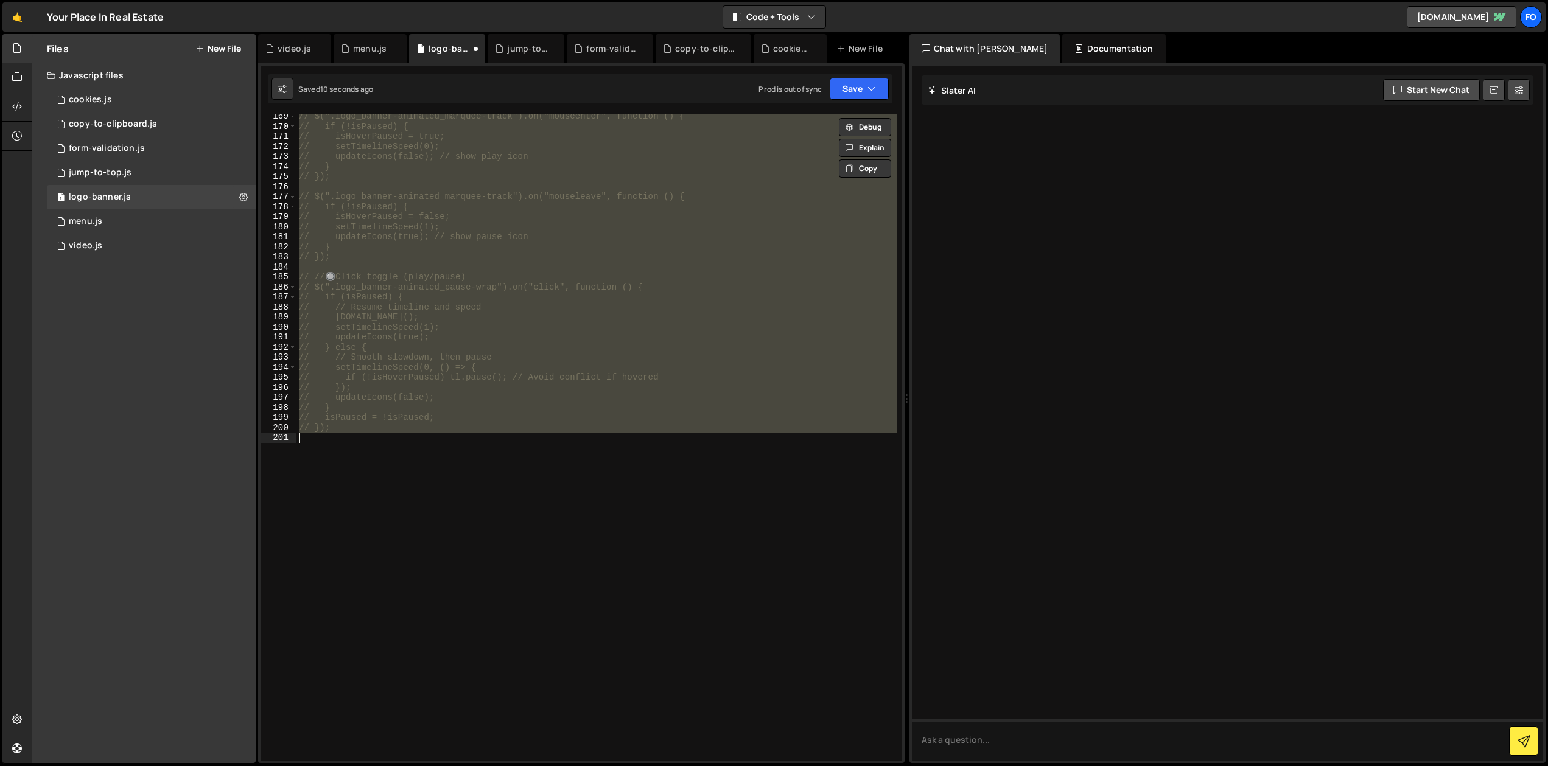
scroll to position [0, 0]
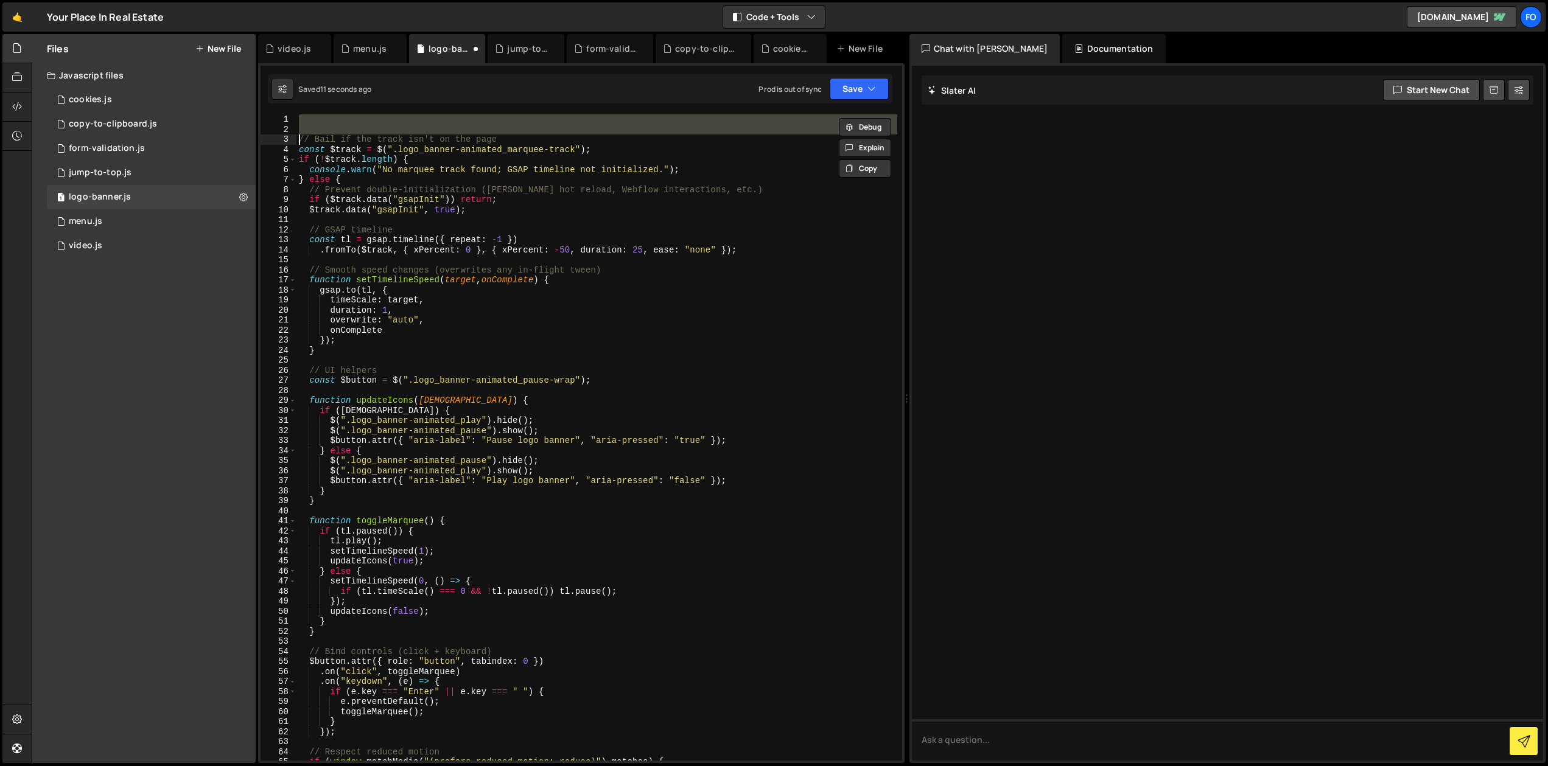
click at [713, 443] on div "// Bail if the track isn't on the page const $track = $ ( ".logo_banner-animate…" at bounding box center [596, 447] width 601 height 667
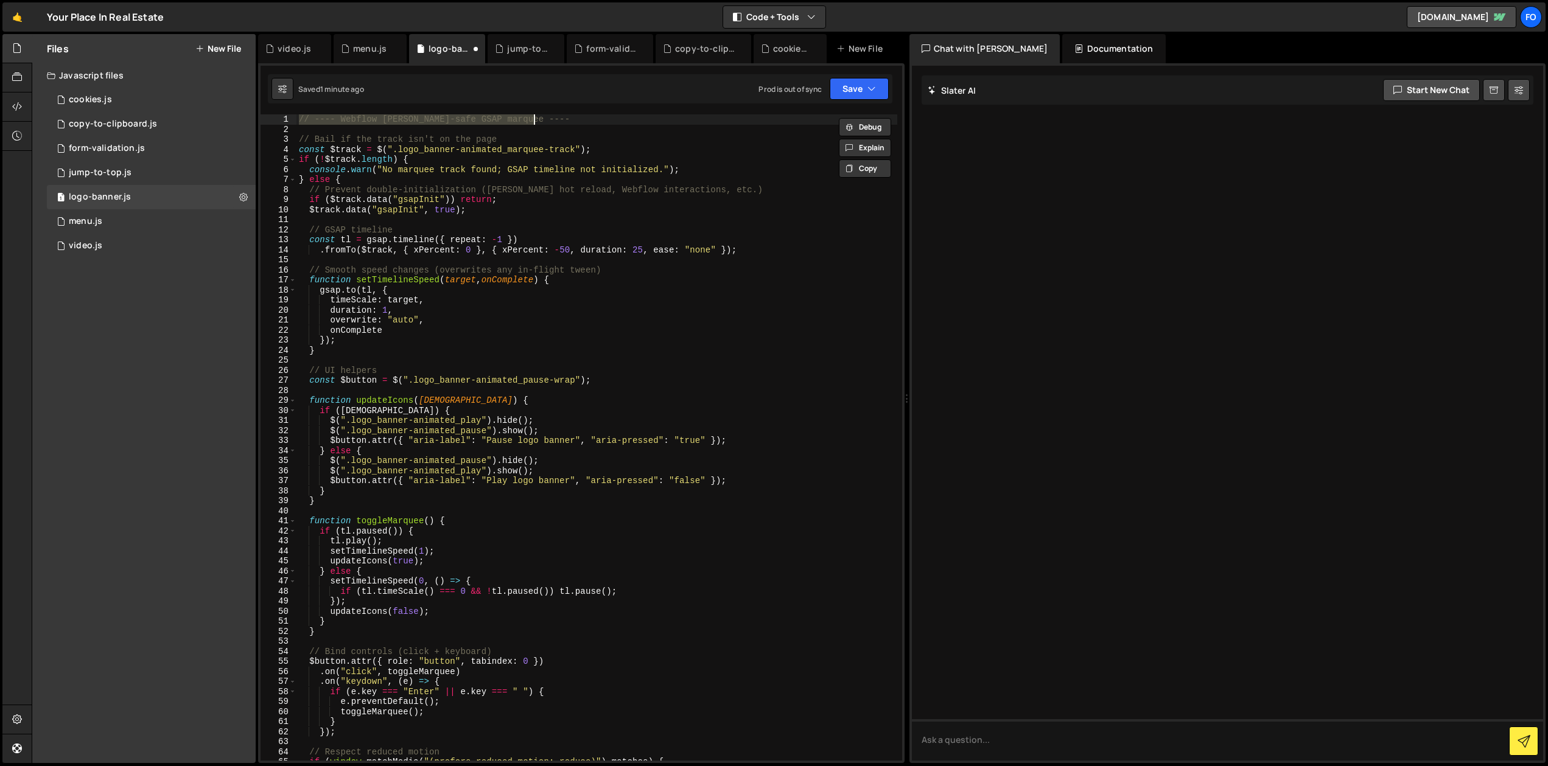
type textarea "// });"
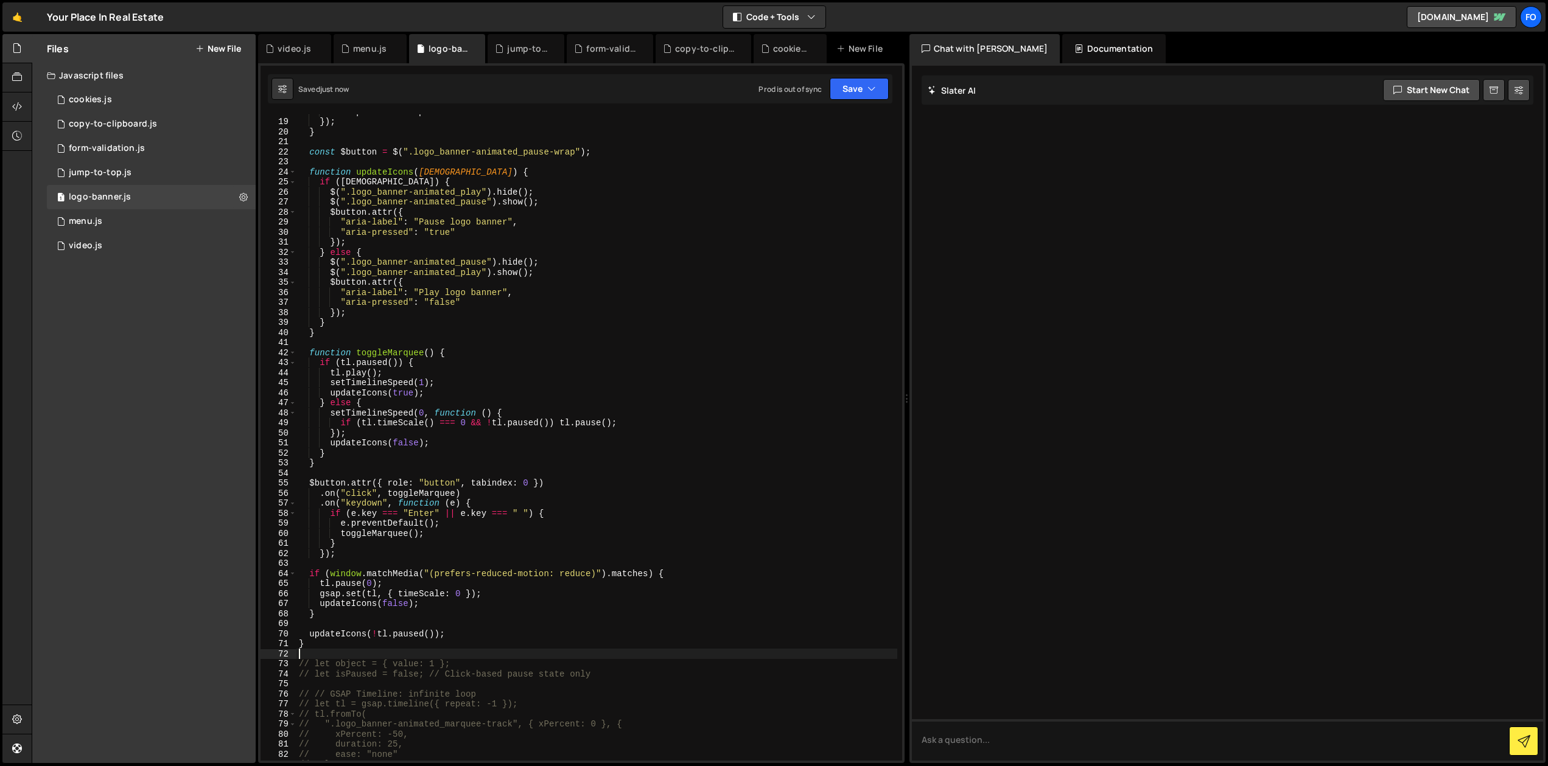
scroll to position [211, 0]
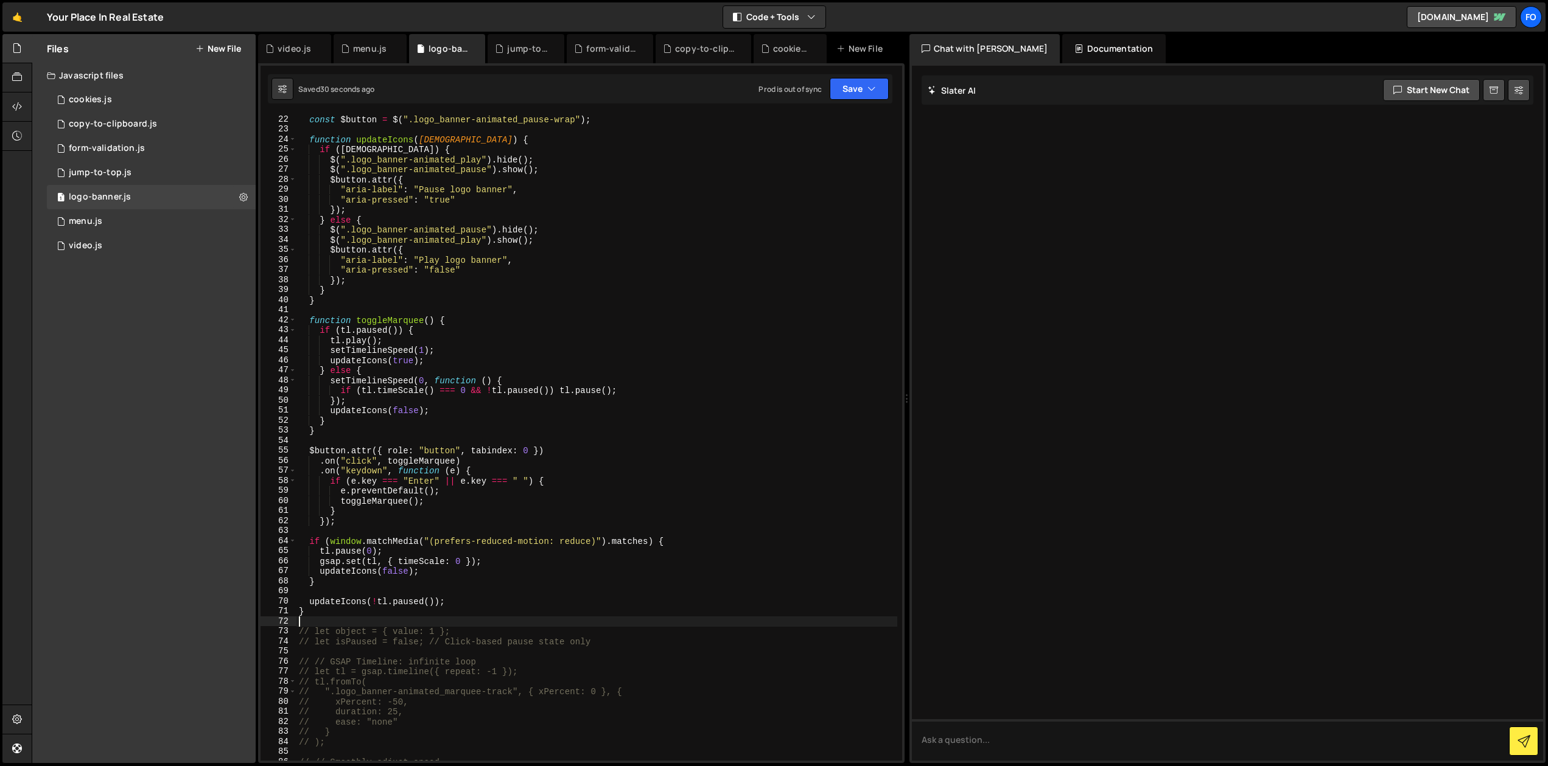
click at [581, 349] on div "const $button = $ ( ".logo_banner-animated_pause-wrap" ) ; function updateIcons…" at bounding box center [596, 447] width 601 height 667
type textarea "setTimelineSpeed(1);"
click at [346, 617] on div "const $button = $ ( ".logo_banner-animated_pause-wrap" ) ; function updateIcons…" at bounding box center [596, 447] width 601 height 667
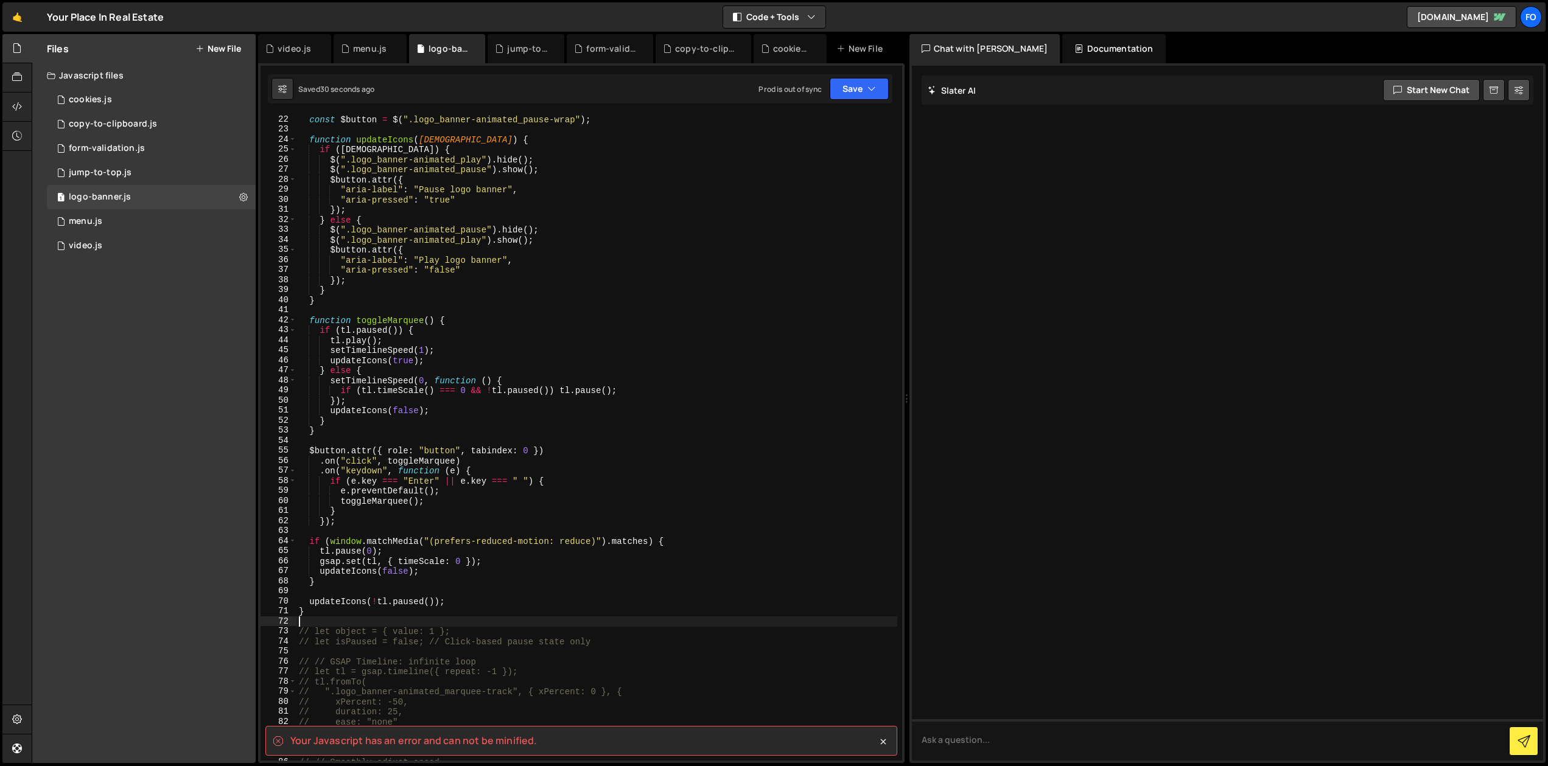
click at [312, 612] on div "const $button = $ ( ".logo_banner-animated_pause-wrap" ) ; function updateIcons…" at bounding box center [596, 447] width 601 height 667
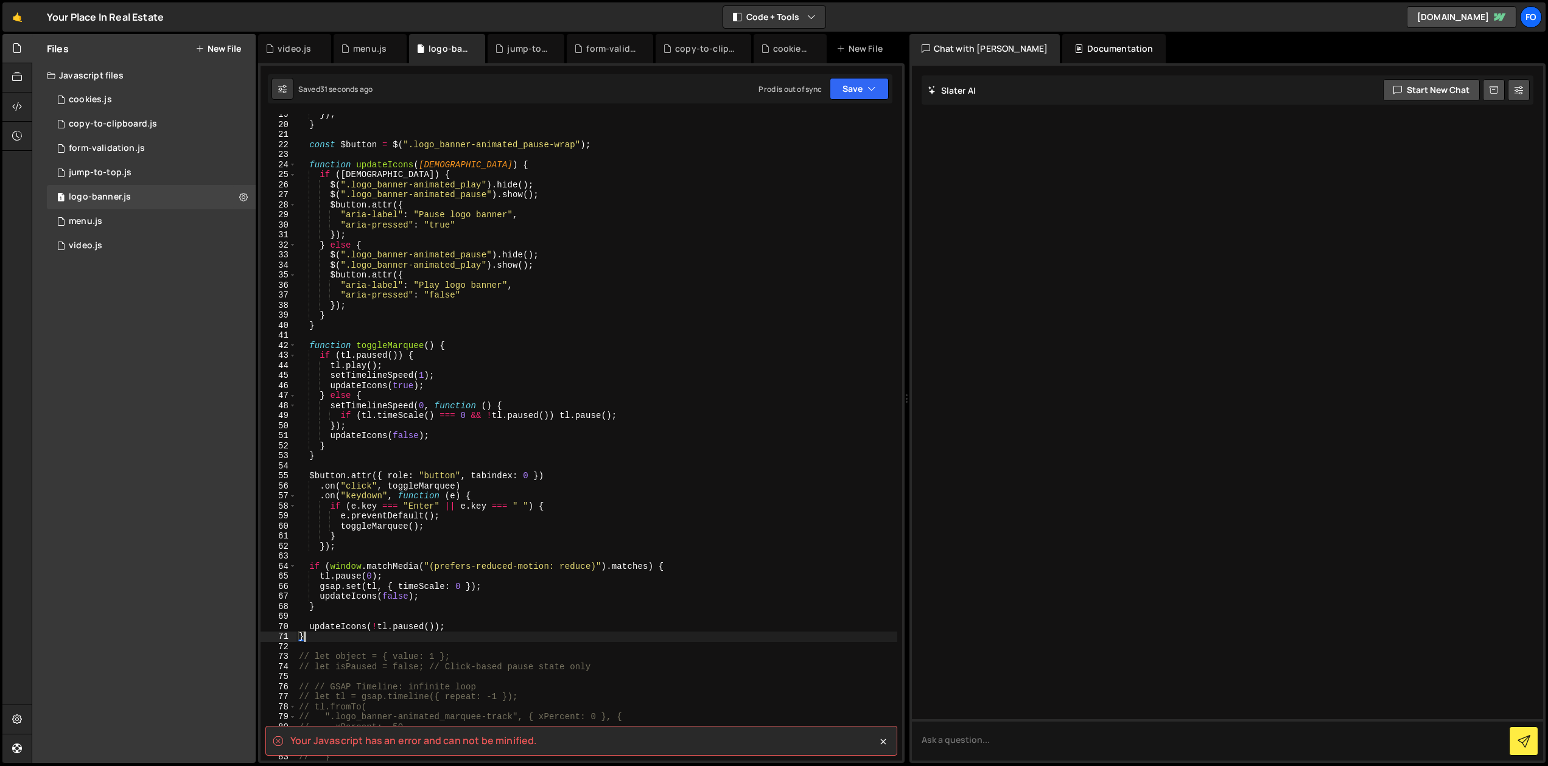
scroll to position [0, 0]
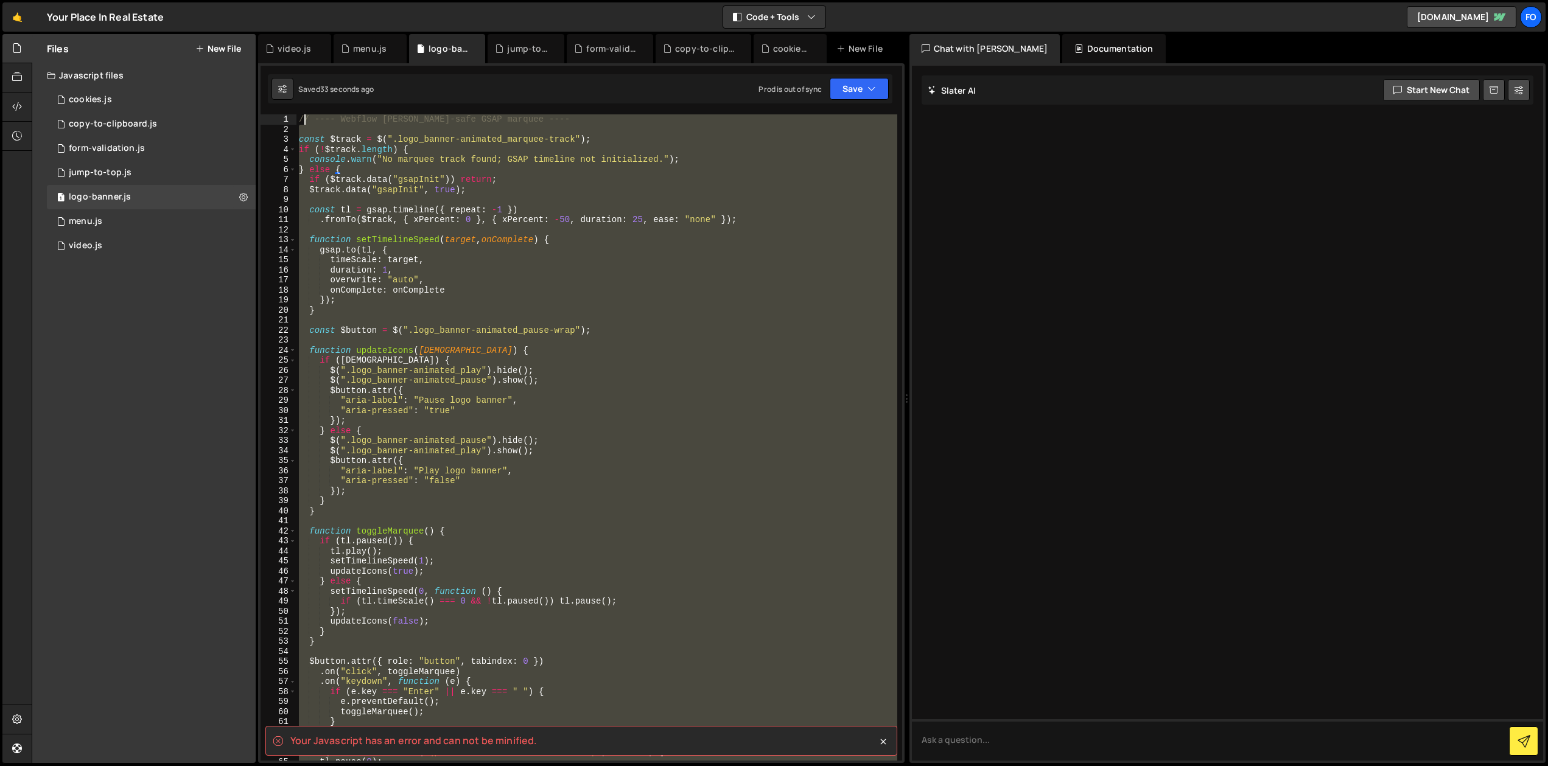
click at [302, 117] on div "// ---- Webflow [PERSON_NAME]-safe GSAP marquee ---- const $track = $ ( ".logo_…" at bounding box center [596, 447] width 601 height 667
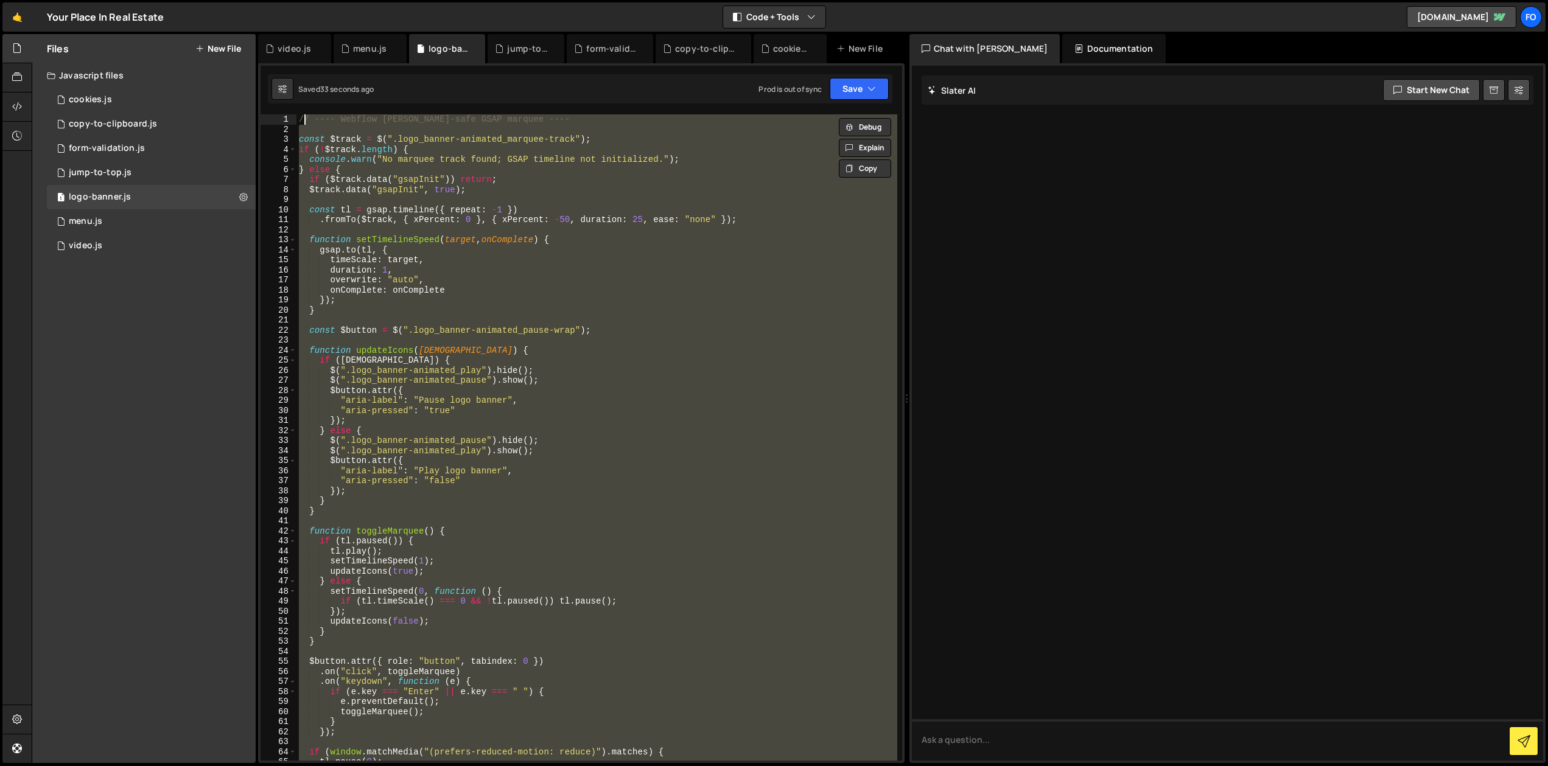
type textarea "/"
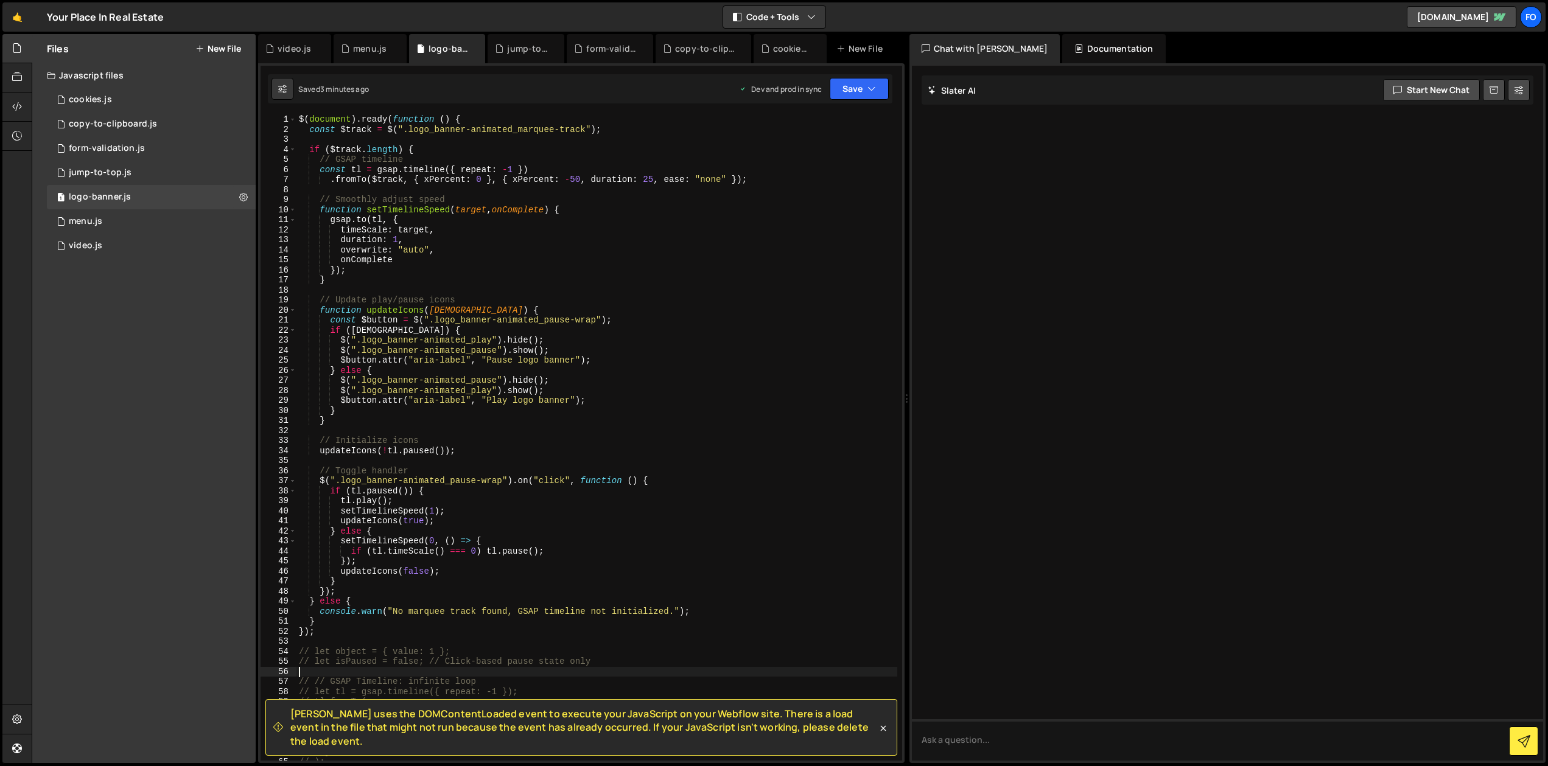
click at [326, 638] on div "$ ( document ) . ready ( function ( ) { const $track = $ ( ".logo_banner-animat…" at bounding box center [596, 447] width 601 height 667
click at [327, 634] on div "$ ( document ) . ready ( function ( ) { const $track = $ ( ".logo_banner-animat…" at bounding box center [596, 447] width 601 height 667
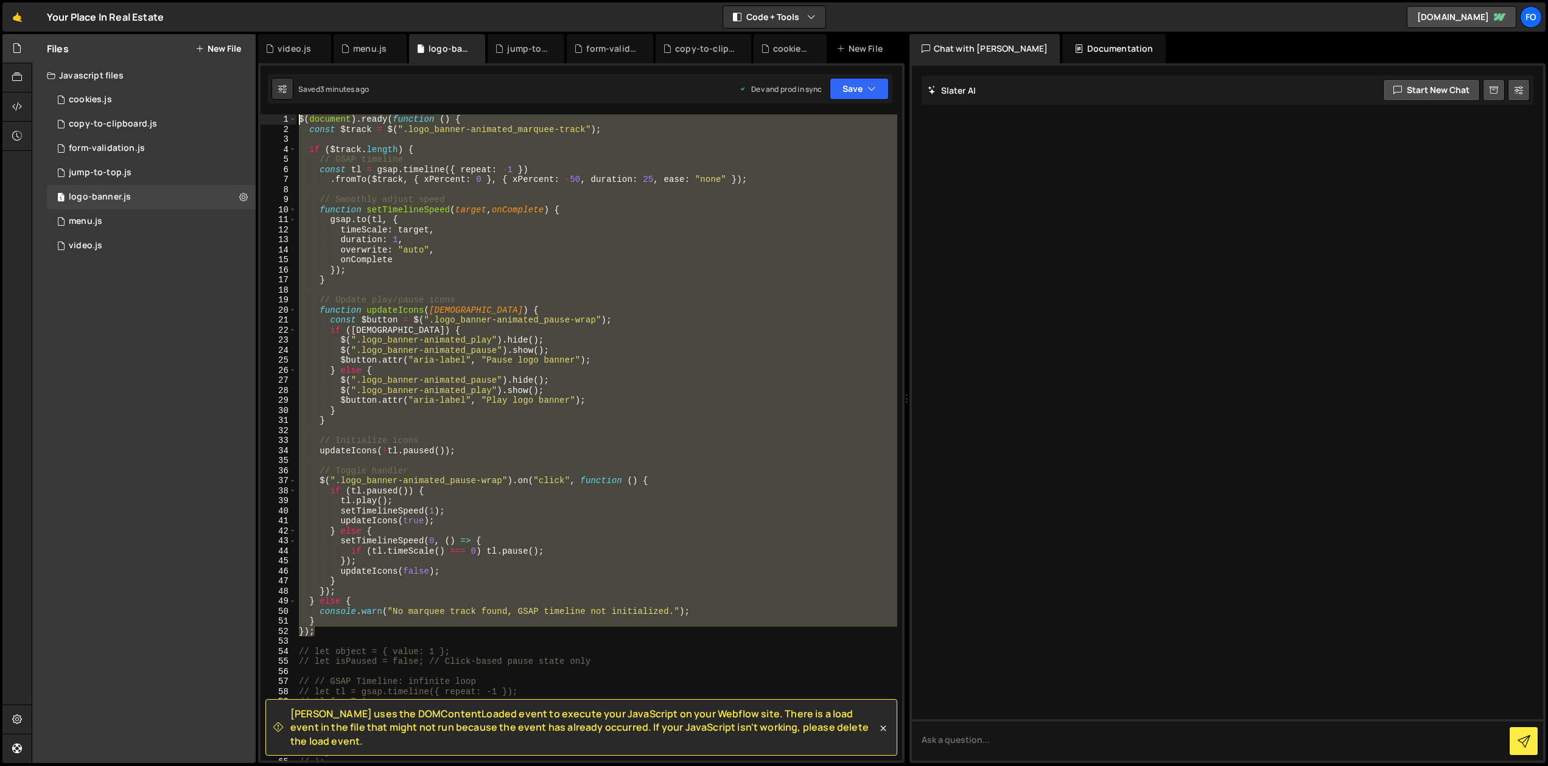
click at [298, 121] on div "$ ( document ) . ready ( function ( ) { const $track = $ ( ".logo_banner-animat…" at bounding box center [596, 447] width 601 height 667
type textarea "$(document).ready(function () { const $track = $(".logo_banner-animated_marquee…"
paste textarea
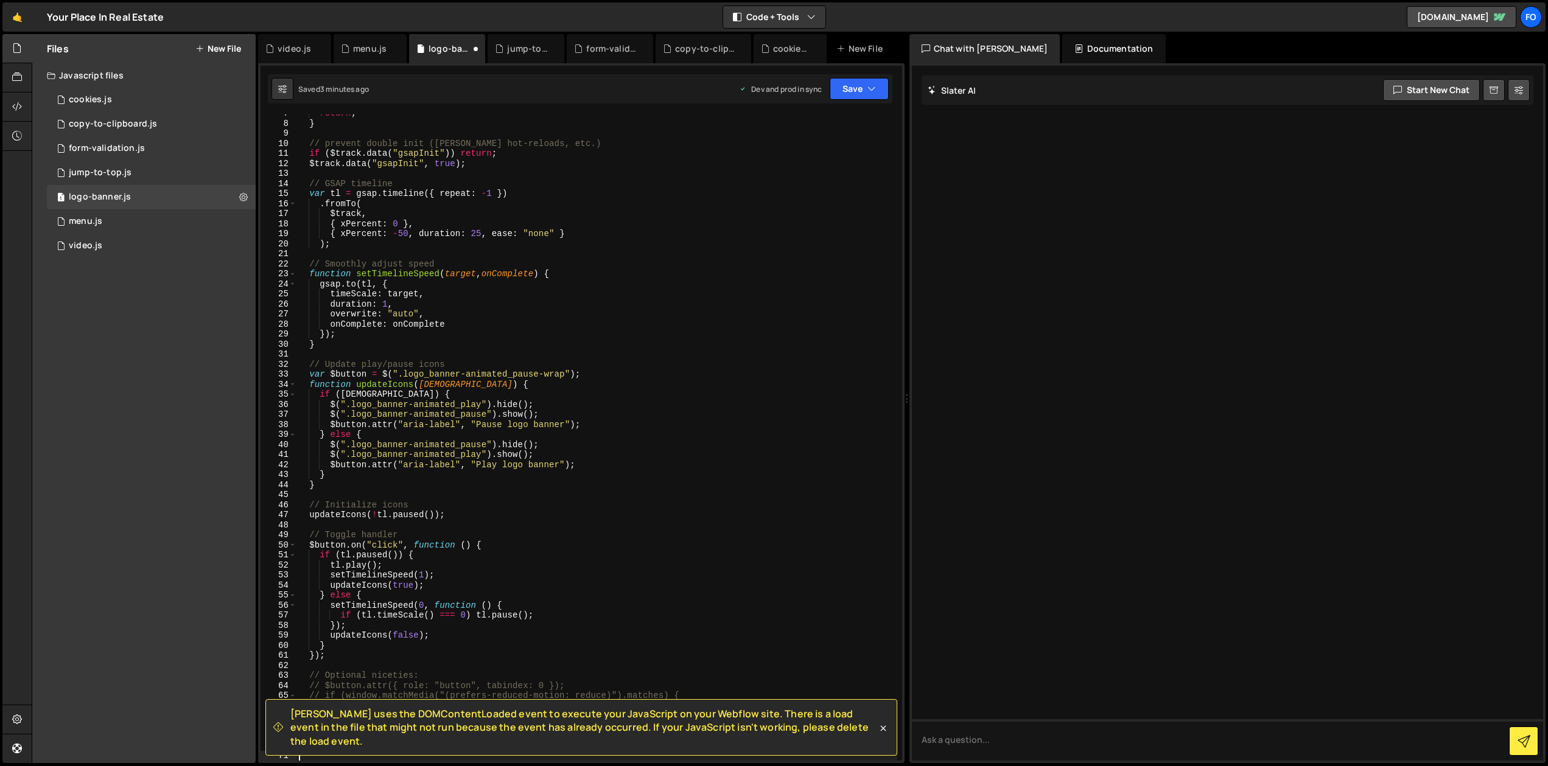
scroll to position [66, 0]
type textarea "// let object = { value: 1 };"
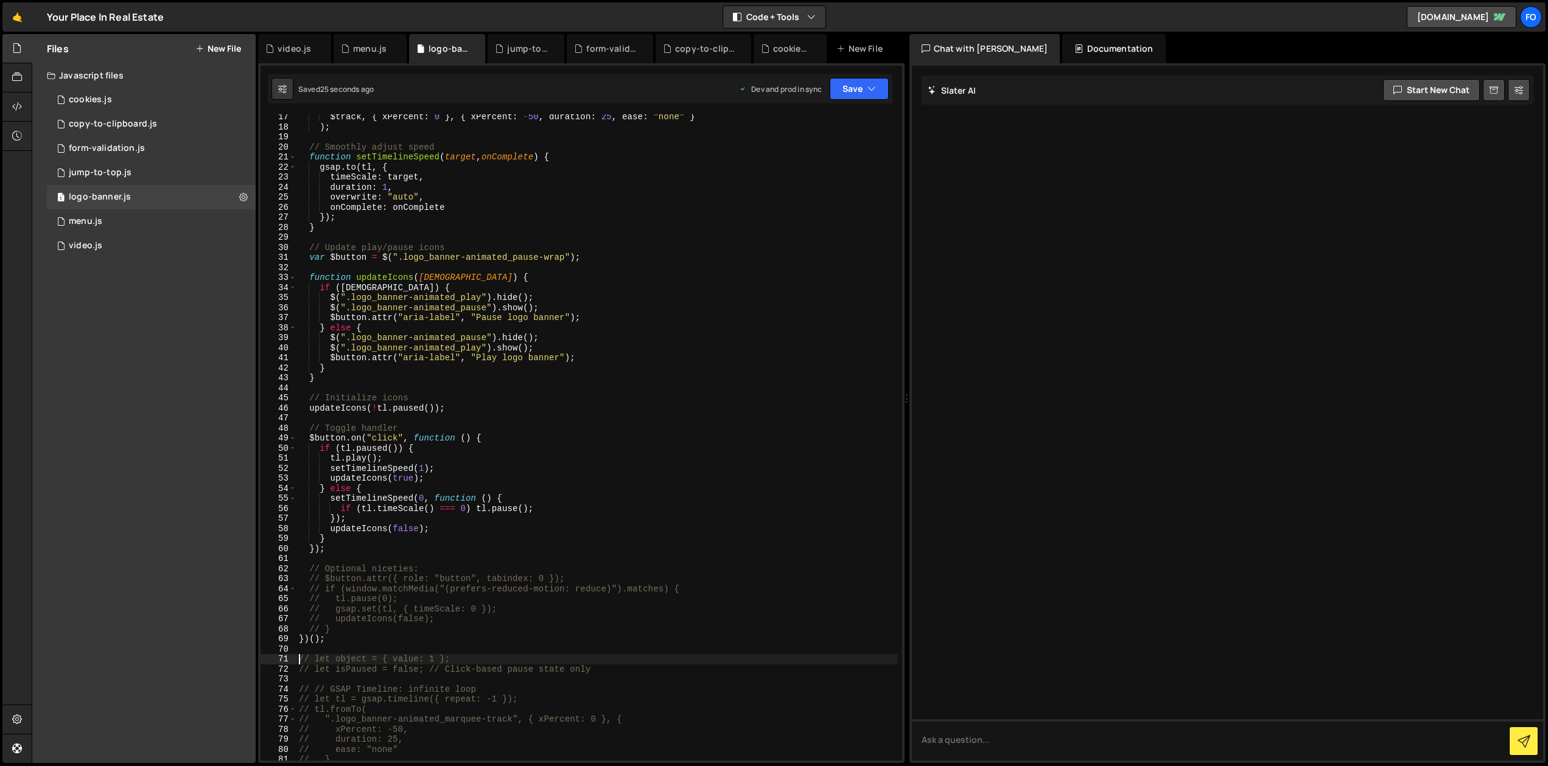
scroll to position [153, 0]
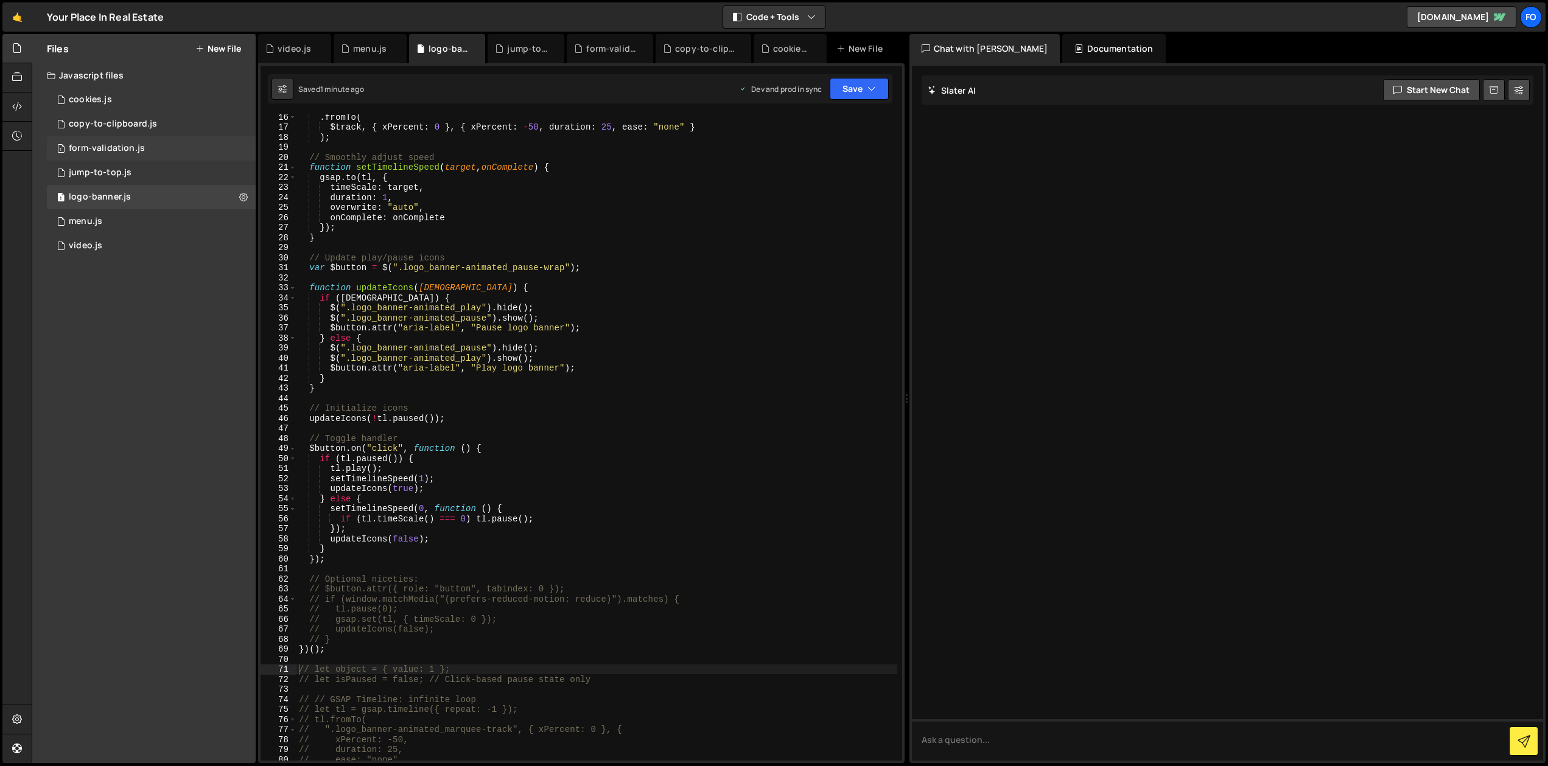
click at [98, 145] on div "form-validation.js" at bounding box center [107, 148] width 76 height 11
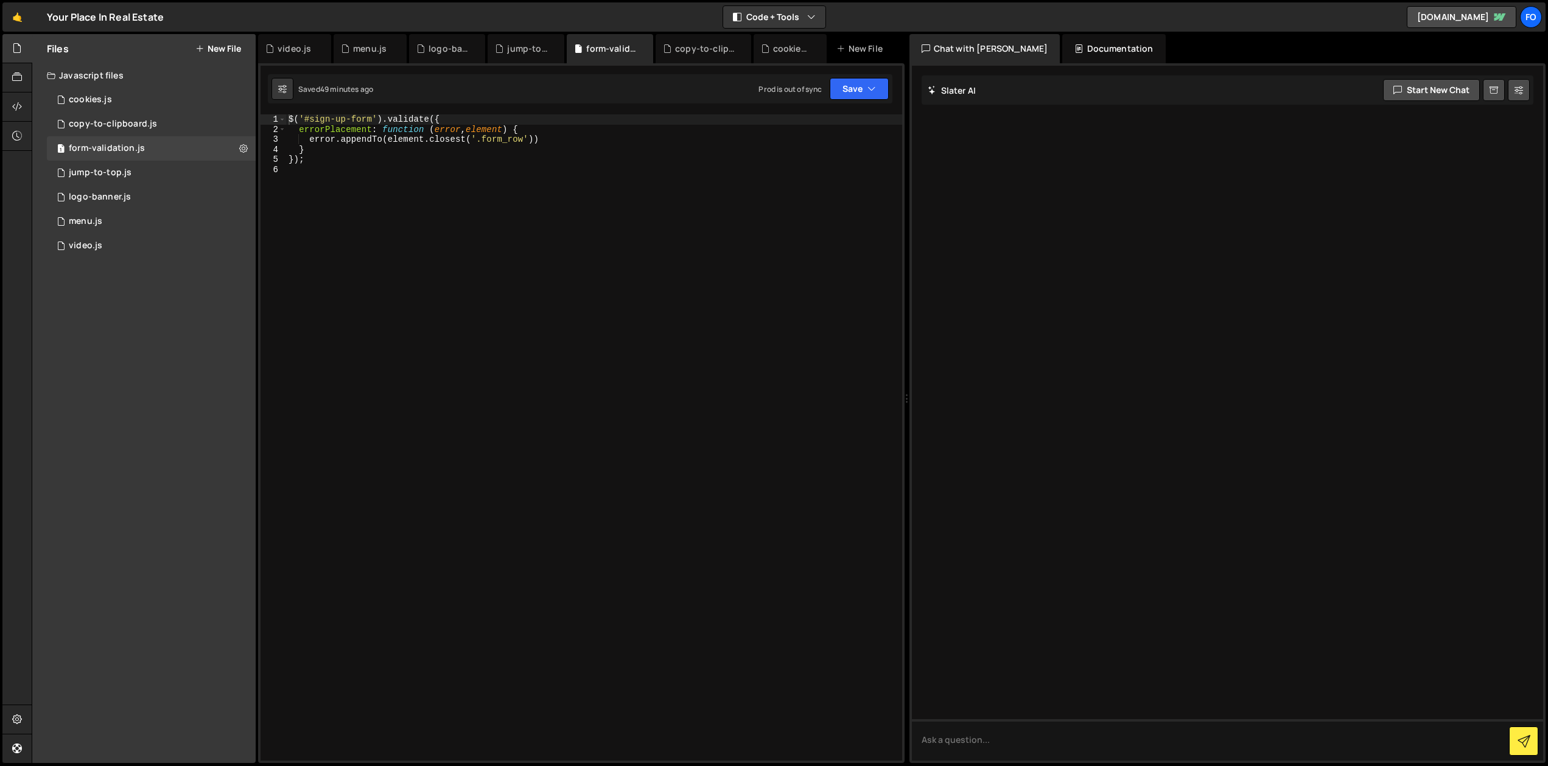
type textarea "$('#sign-up-form').validate({"
click at [305, 118] on div "$ ( '#sign-up-form' ) . validate ({ errorPlacement : function ( error , element…" at bounding box center [594, 447] width 616 height 667
drag, startPoint x: 368, startPoint y: 223, endPoint x: 356, endPoint y: 200, distance: 25.3
click at [368, 223] on div "$ ( '#sign-up-form' ) . validate ({ errorPlacement : function ( error , element…" at bounding box center [594, 447] width 616 height 667
drag, startPoint x: 362, startPoint y: 118, endPoint x: 308, endPoint y: 117, distance: 54.2
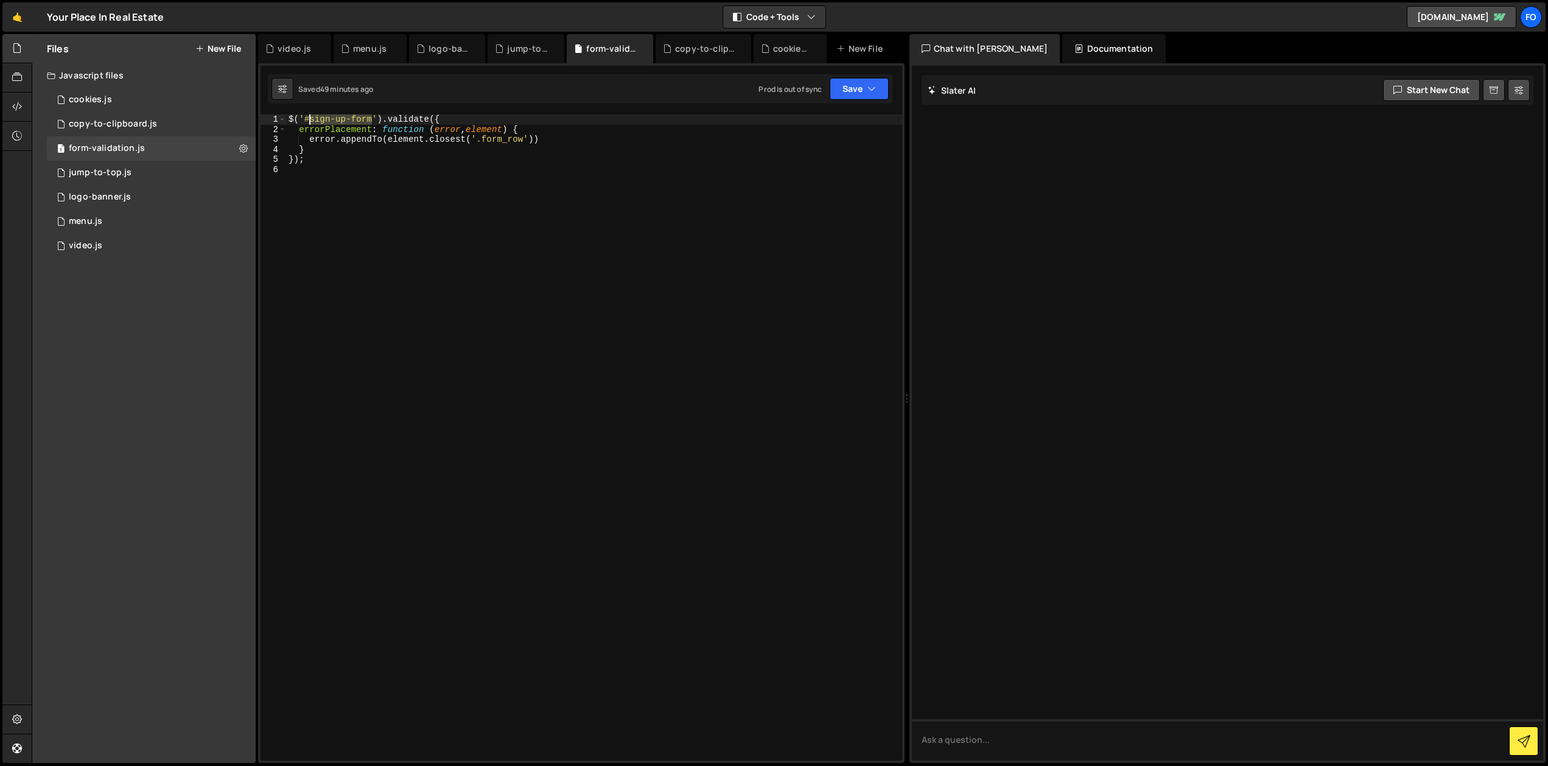
click at [308, 117] on div "$ ( '#sign-up-form' ) . validate ({ errorPlacement : function ( error , element…" at bounding box center [594, 447] width 616 height 667
paste textarea "-make"
type textarea "$('#sign-up-form-make').validate({"
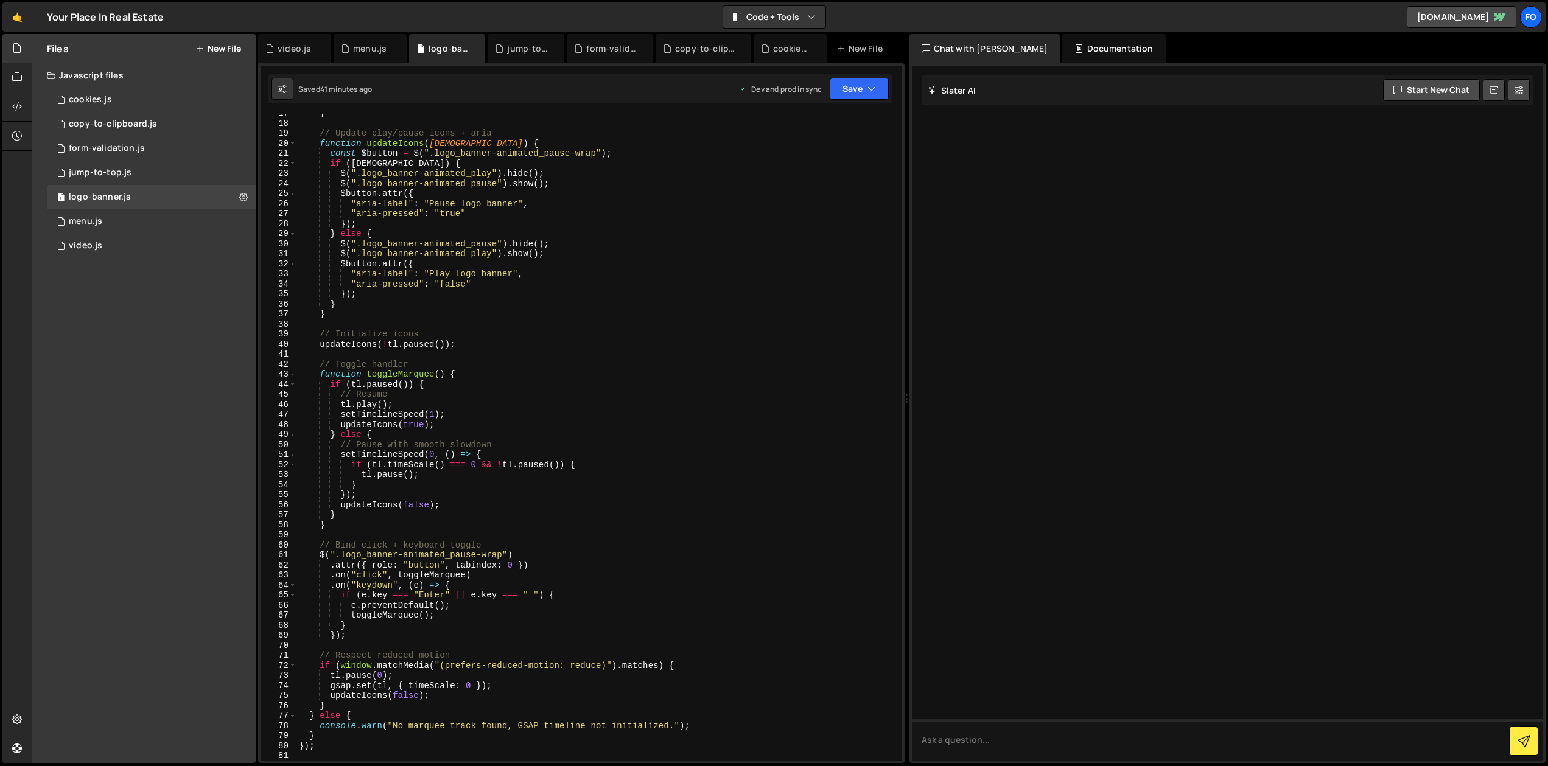
scroll to position [404, 0]
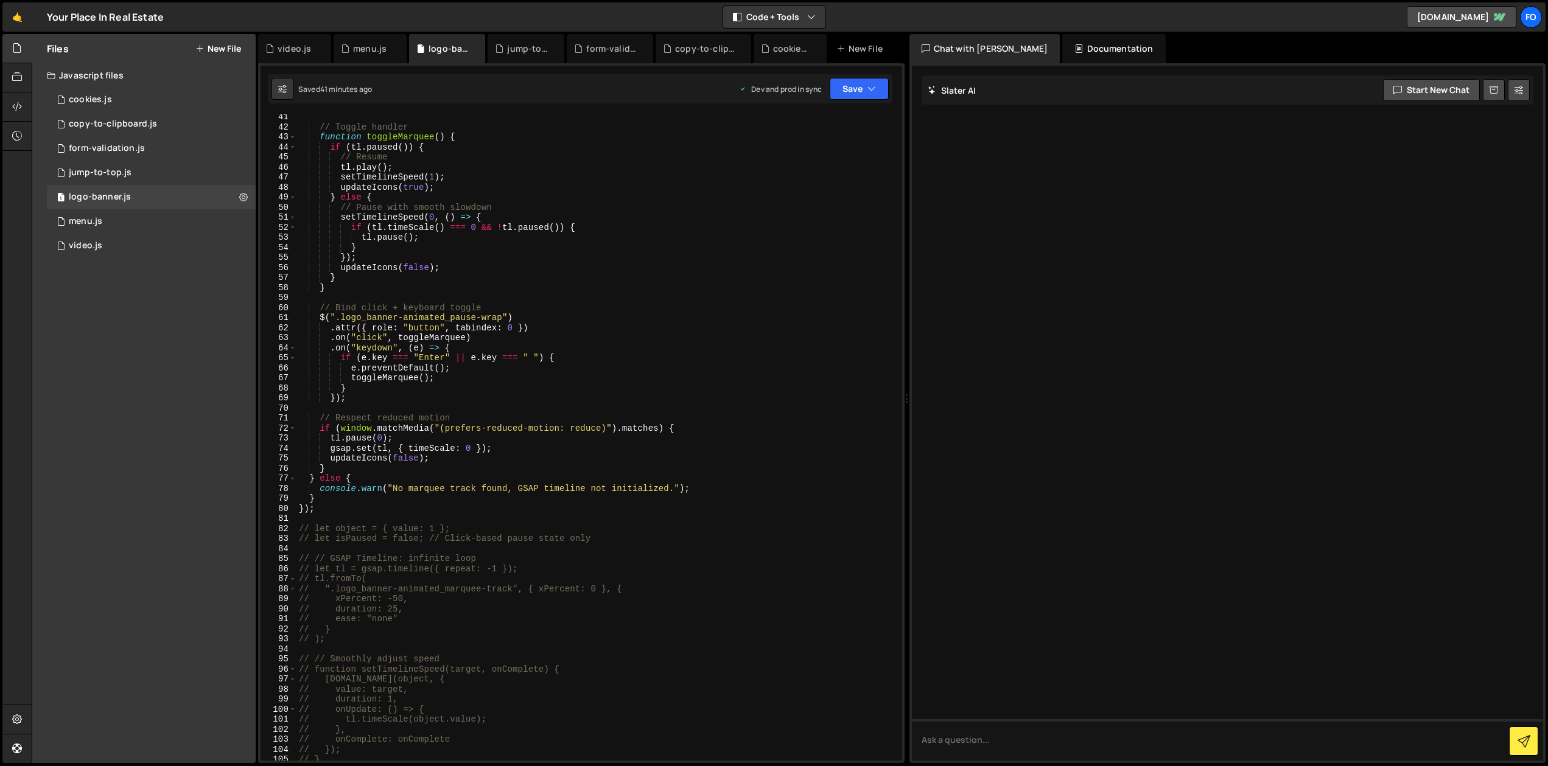
click at [331, 511] on div "// Toggle handler function toggleMarquee ( ) { if ( tl . paused ( )) { // Resum…" at bounding box center [596, 445] width 601 height 667
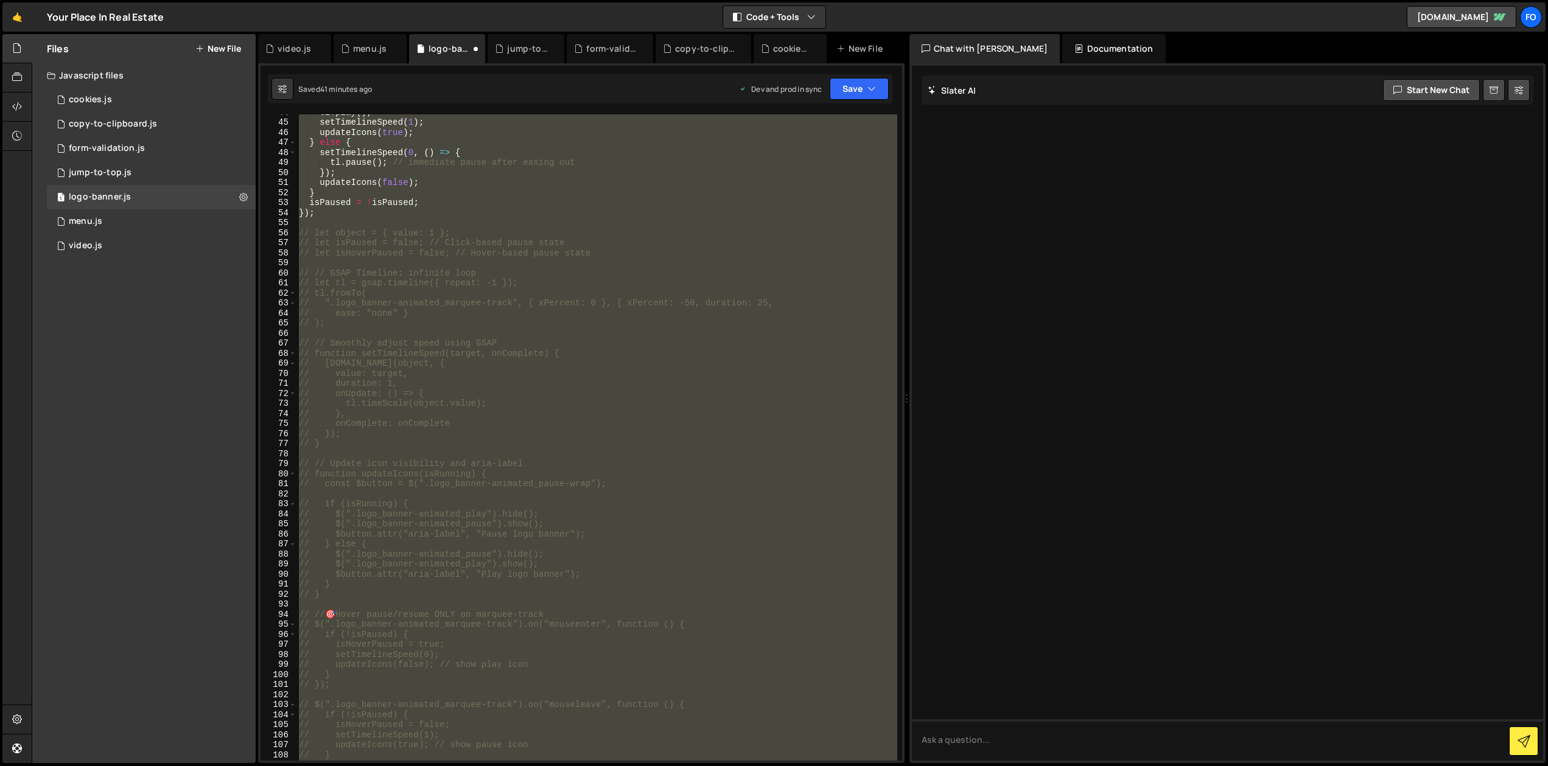
scroll to position [439, 0]
click at [554, 358] on div "tl . play ( ) ; setTimelineSpeed ( 1 ) ; updateIcons ( true ) ; } else { setTim…" at bounding box center [596, 437] width 601 height 647
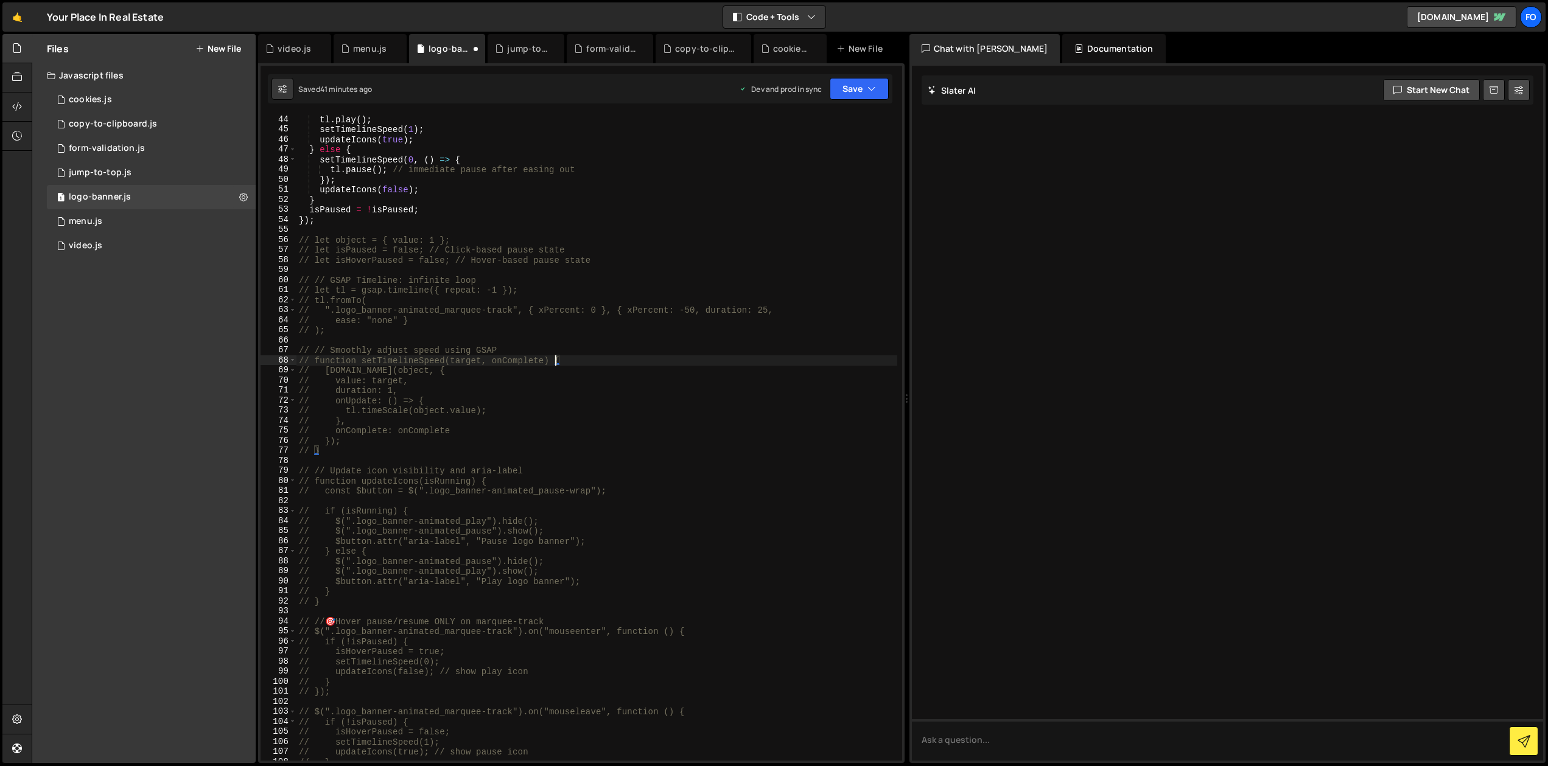
scroll to position [310, 0]
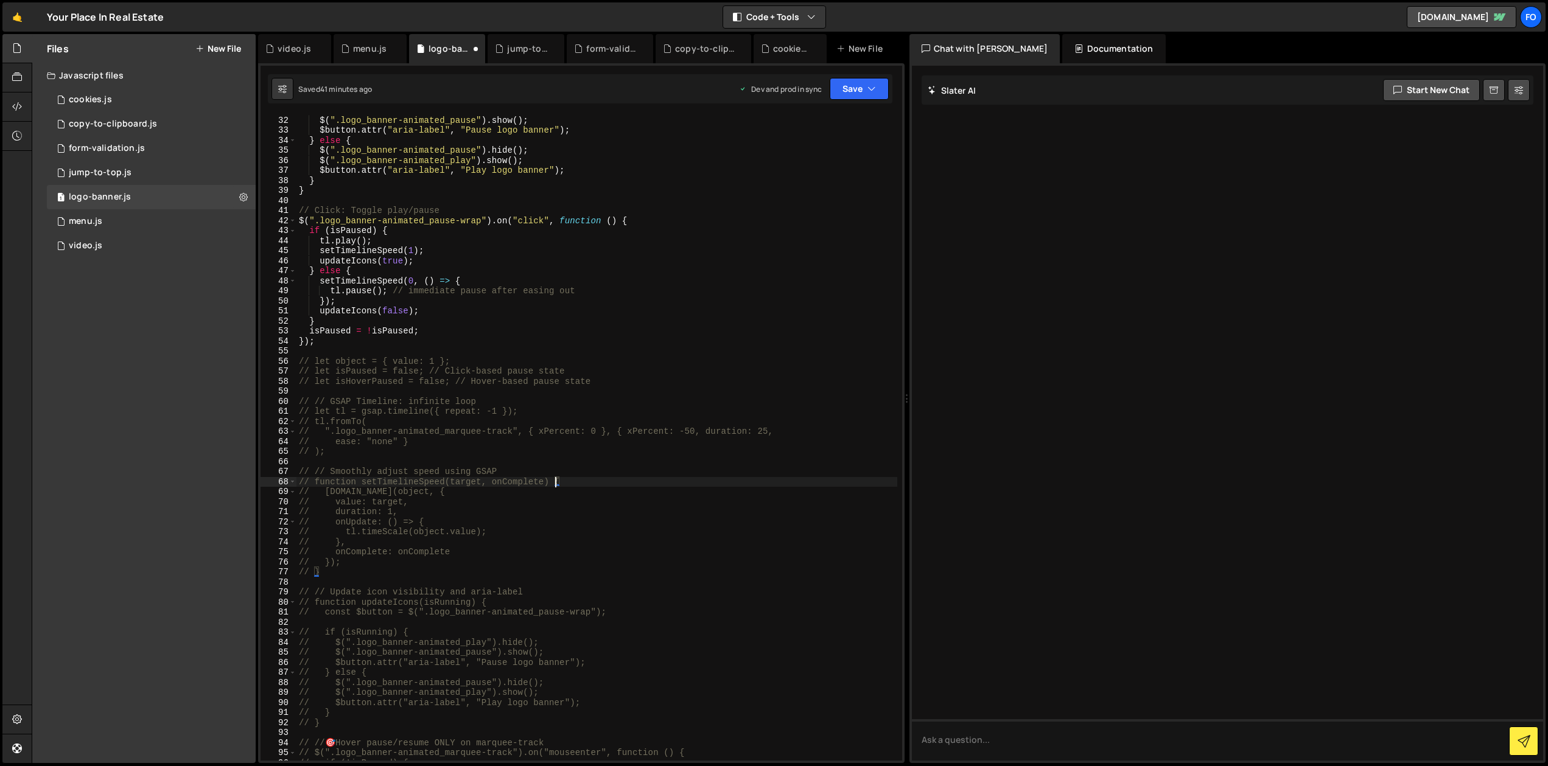
click at [579, 331] on div "$ ( ".logo_banner-animated_play" ) . hide ( ) ; $ ( ".logo_banner-animated_paus…" at bounding box center [596, 438] width 601 height 667
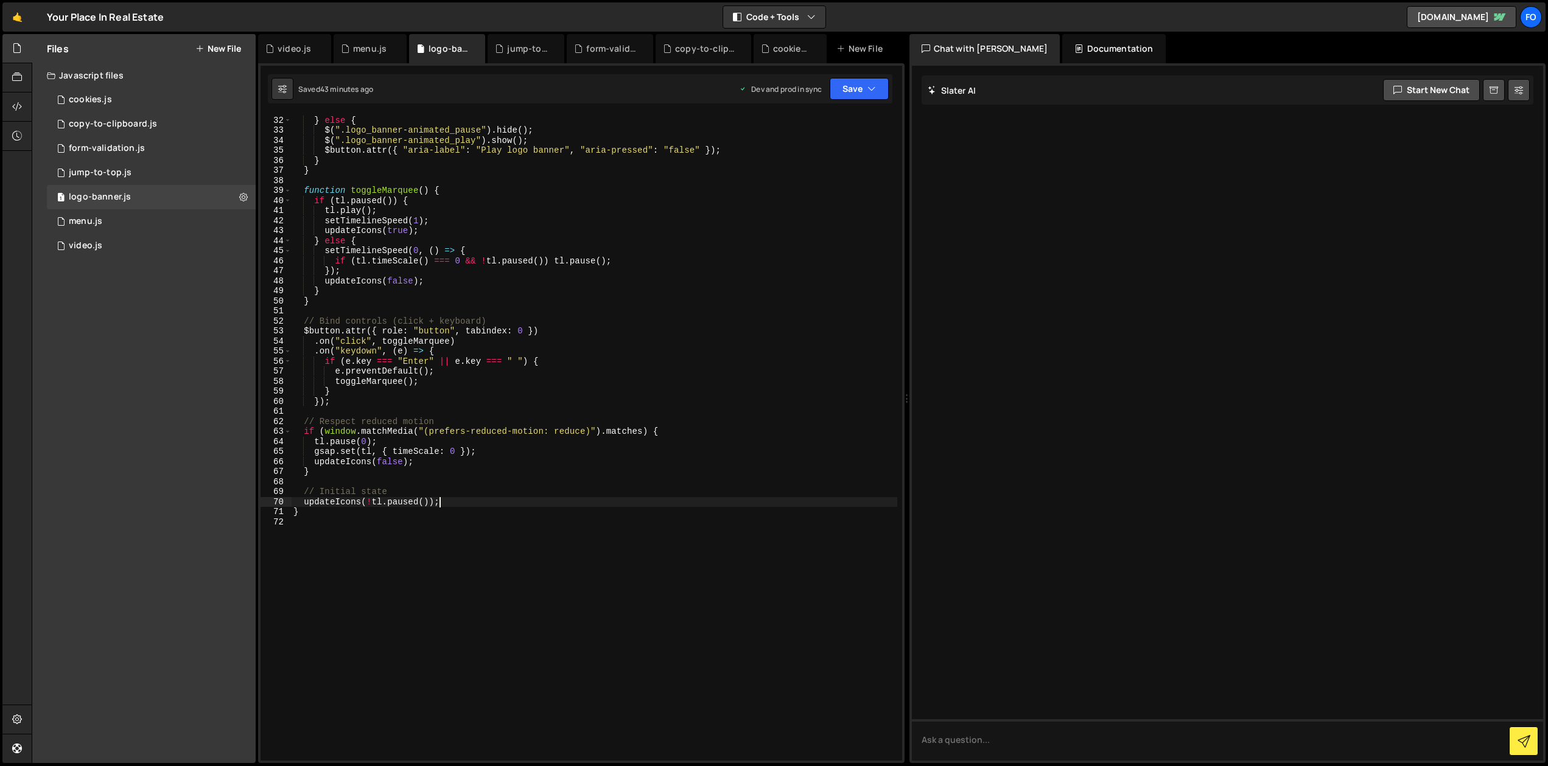
click at [502, 499] on div "$button . attr ({ "aria-label" : "Pause logo banner" , "aria-pressed" : "true" …" at bounding box center [594, 436] width 606 height 662
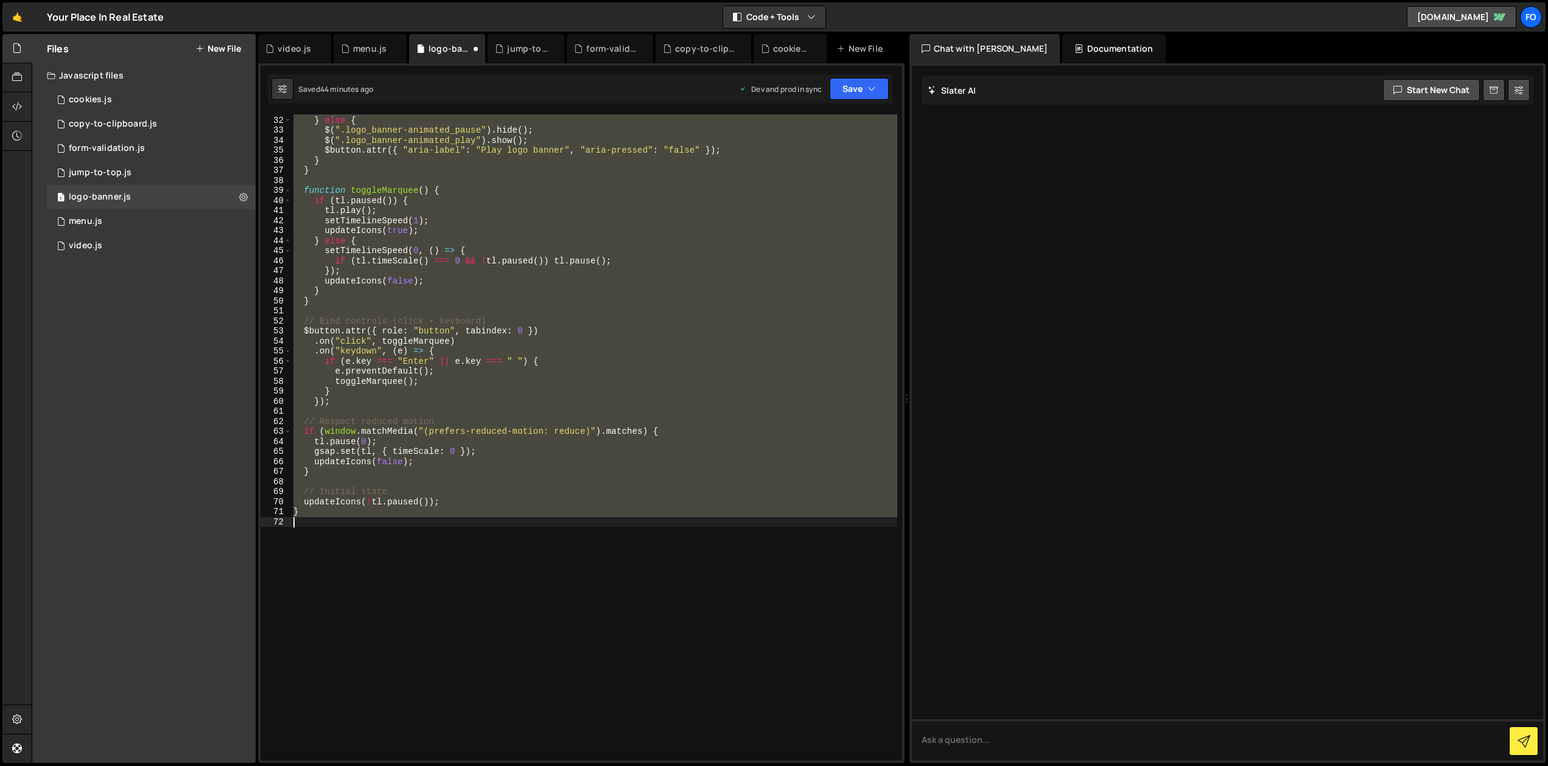
type textarea "// });"
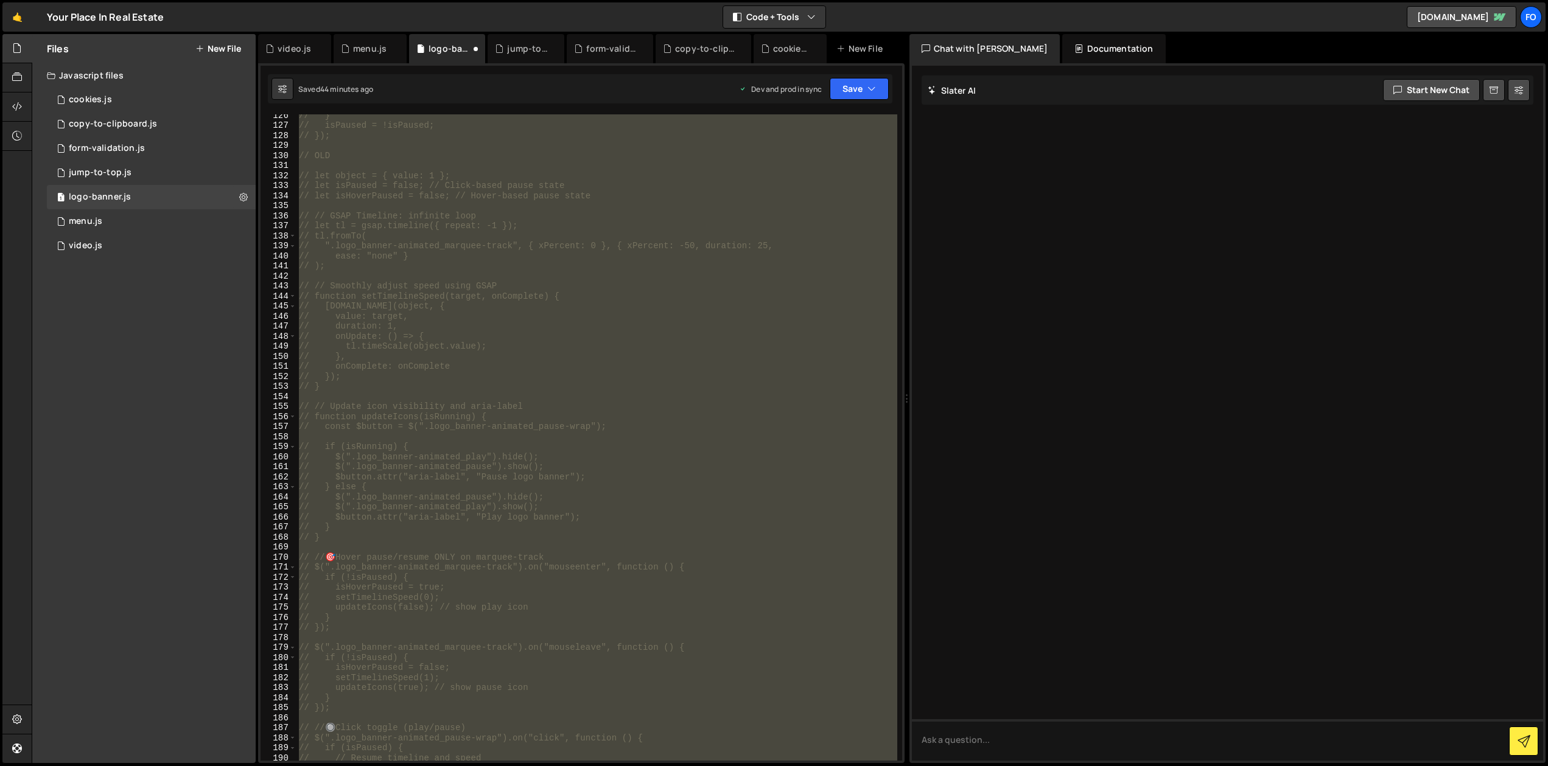
scroll to position [1260, 0]
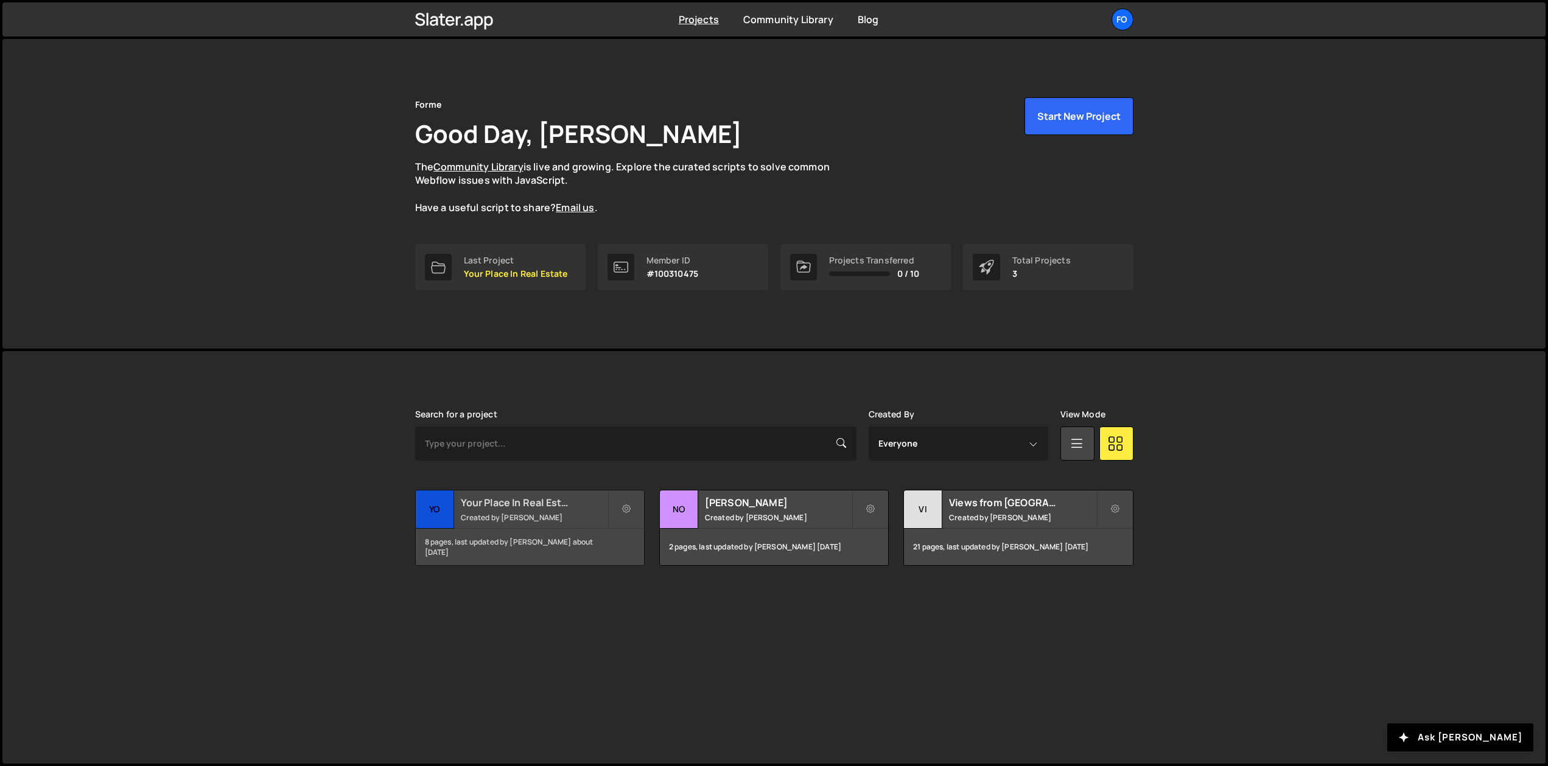
click at [560, 513] on small "Created by Ryan Birse" at bounding box center [534, 518] width 147 height 10
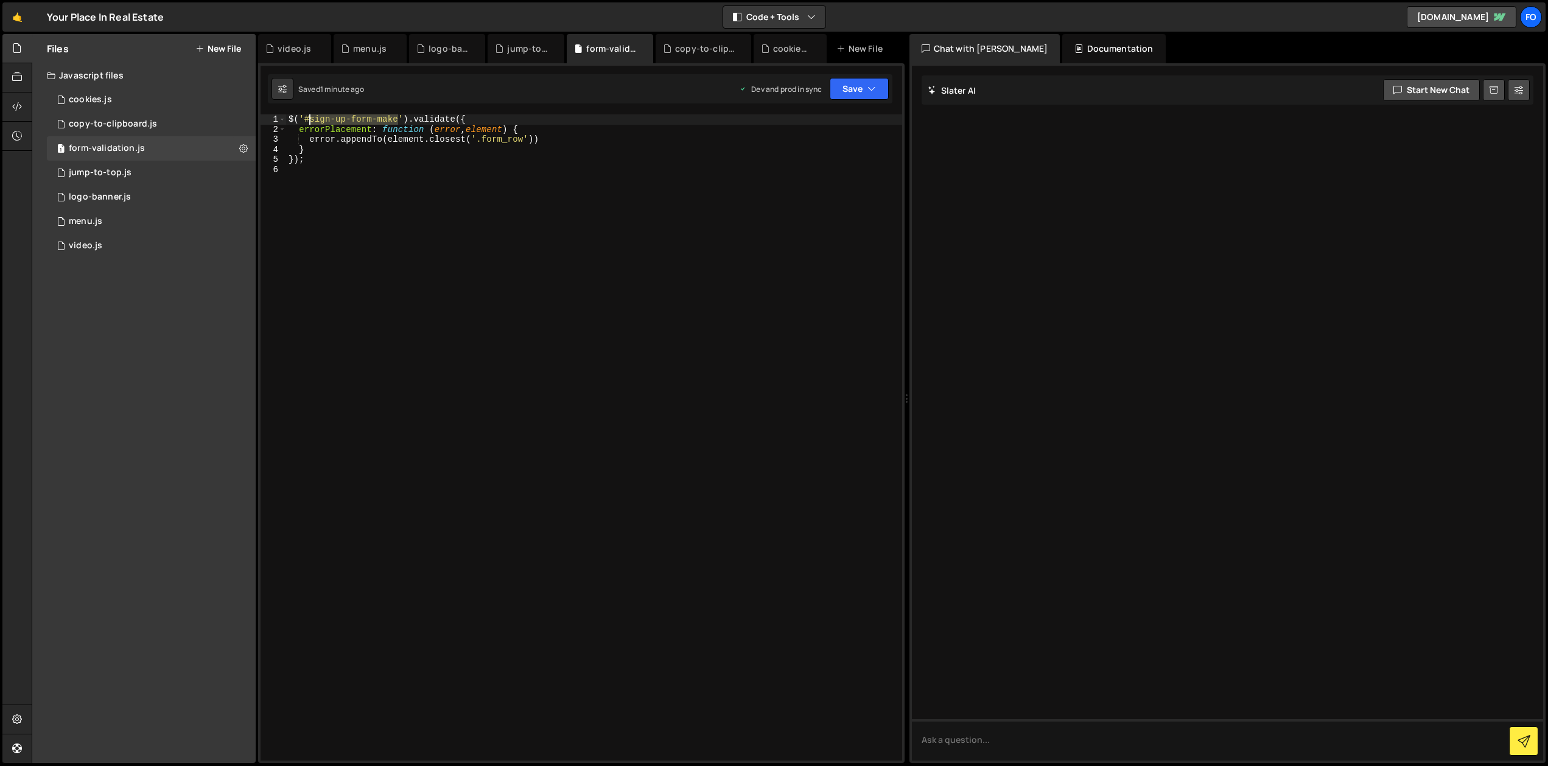
drag, startPoint x: 397, startPoint y: 118, endPoint x: 312, endPoint y: 117, distance: 85.2
click at [312, 117] on div "$ ( '#sign-up-form-make' ) . validate ({ errorPlacement : function ( error , el…" at bounding box center [594, 447] width 616 height 667
paste textarea "wf-form-Make-Sign-Up-Form"
type textarea "$('#sign-up-form-make').validate({"
click at [663, 240] on div "$ ( '#sign-up-form-make' ) . validate ({ errorPlacement : function ( error , el…" at bounding box center [594, 447] width 616 height 667
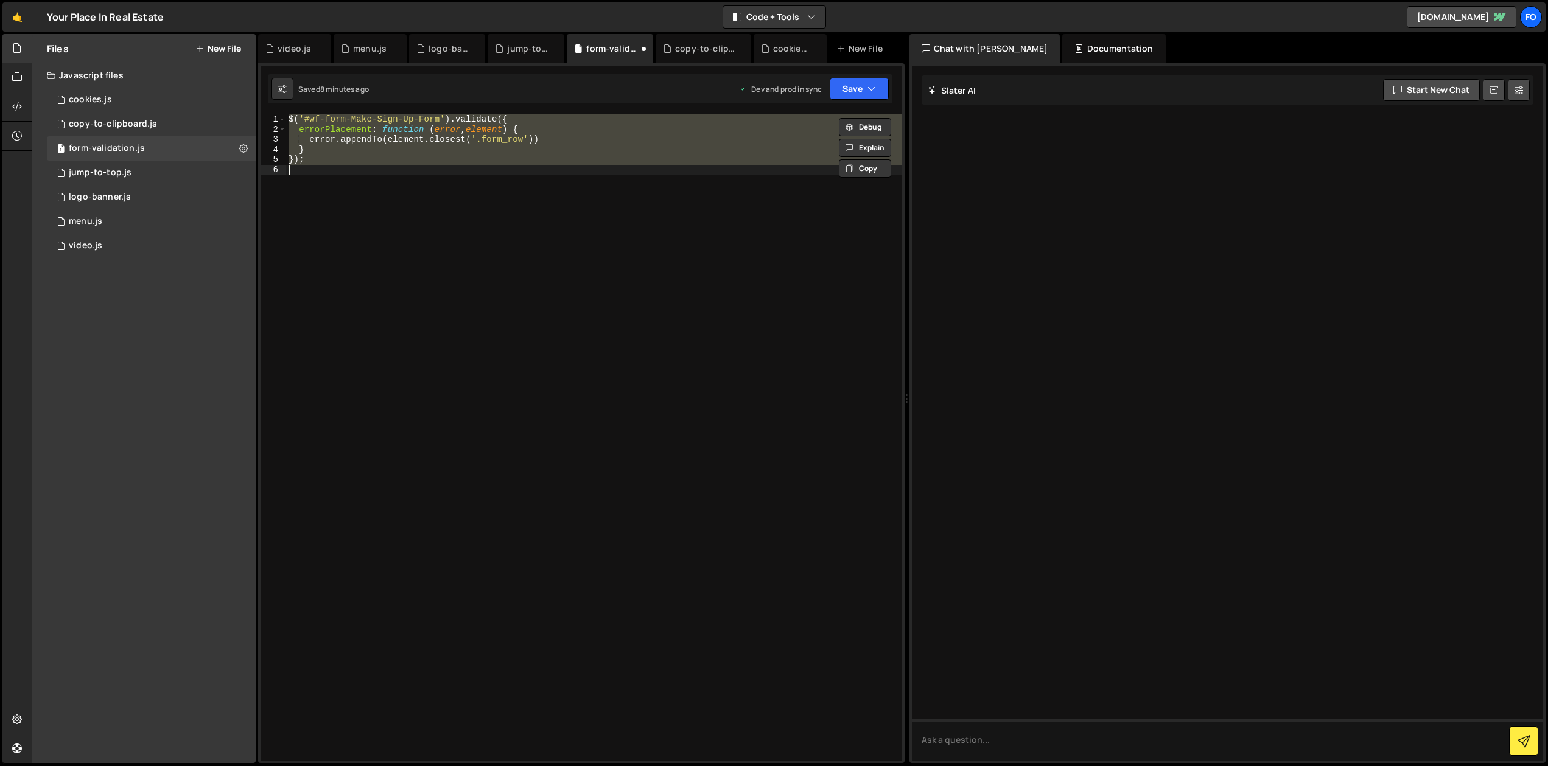
drag, startPoint x: 452, startPoint y: 152, endPoint x: 466, endPoint y: 180, distance: 31.3
click at [452, 152] on div "$ ( '#wf-form-Make-Sign-Up-Form' ) . validate ({ errorPlacement : function ( er…" at bounding box center [594, 437] width 616 height 647
type textarea "}"
